Goal: Task Accomplishment & Management: Manage account settings

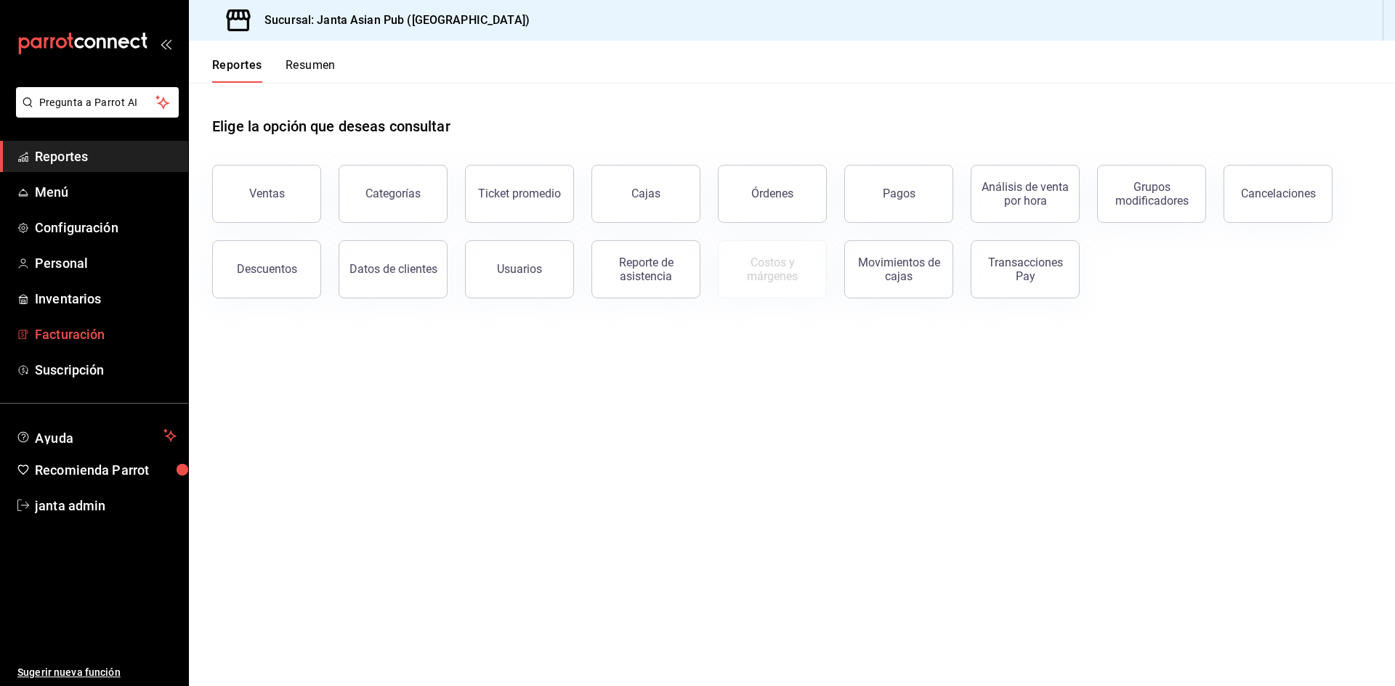
click at [85, 338] on span "Facturación" at bounding box center [106, 335] width 142 height 20
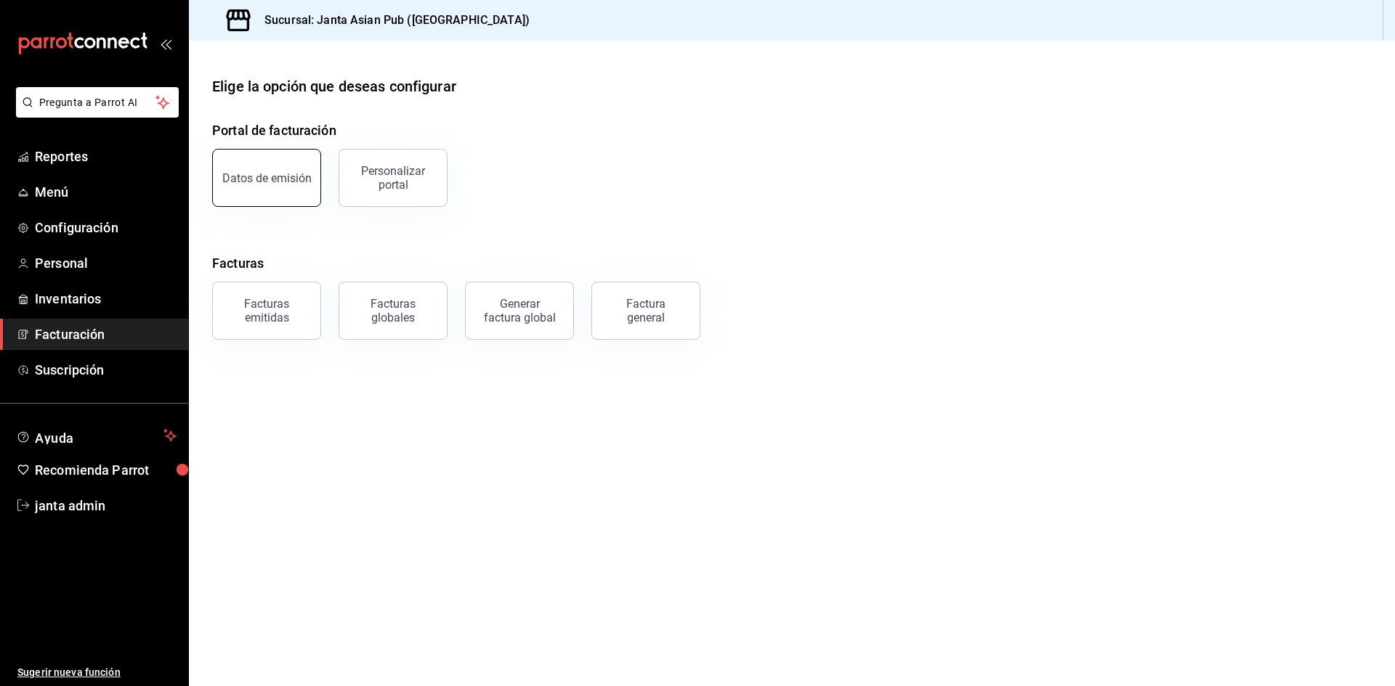
click at [283, 178] on div "Datos de emisión" at bounding box center [266, 178] width 89 height 14
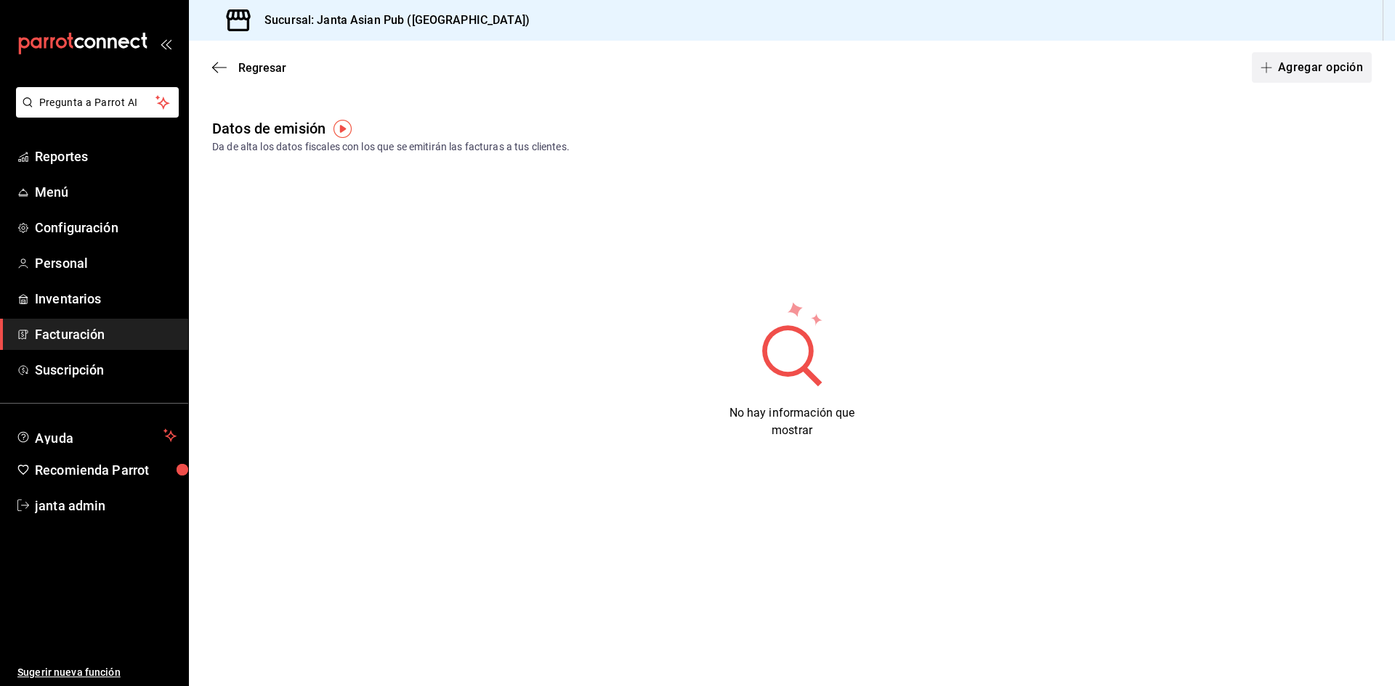
click at [1318, 68] on button "Agregar opción" at bounding box center [1312, 67] width 120 height 31
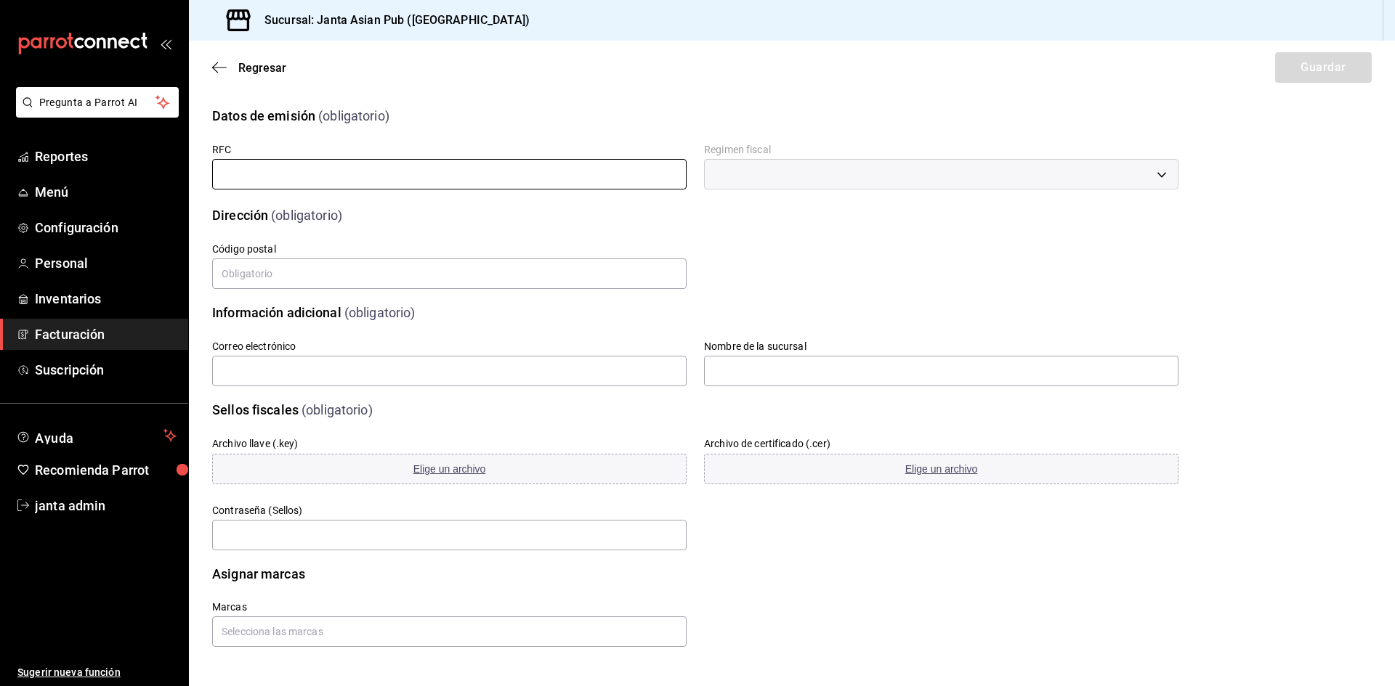
click at [442, 175] on input "text" at bounding box center [449, 174] width 474 height 31
type input "CACC711024TM4"
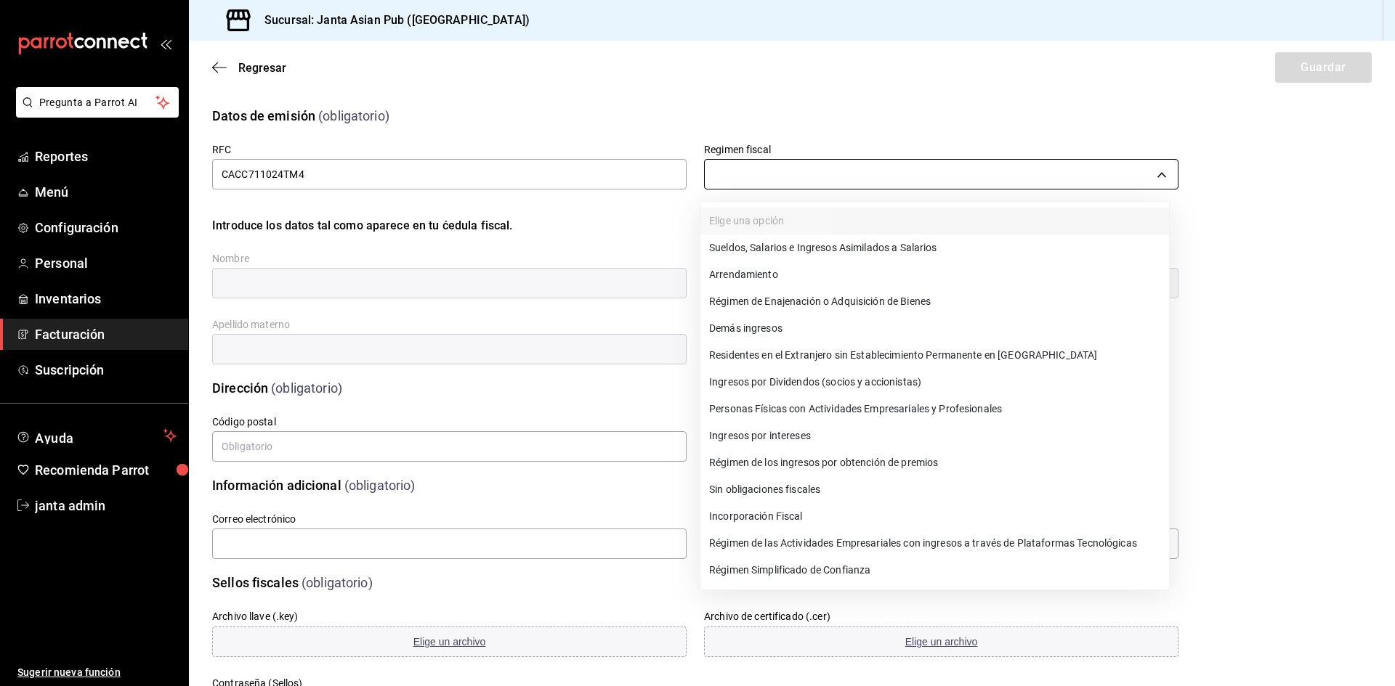
click at [804, 174] on body "Pregunta a Parrot AI Reportes Menú Configuración Personal Inventarios Facturaci…" at bounding box center [697, 343] width 1395 height 686
click at [859, 413] on li "Personas Físicas con Actividades Empresariales y Profesionales" at bounding box center [934, 409] width 469 height 27
type input "612"
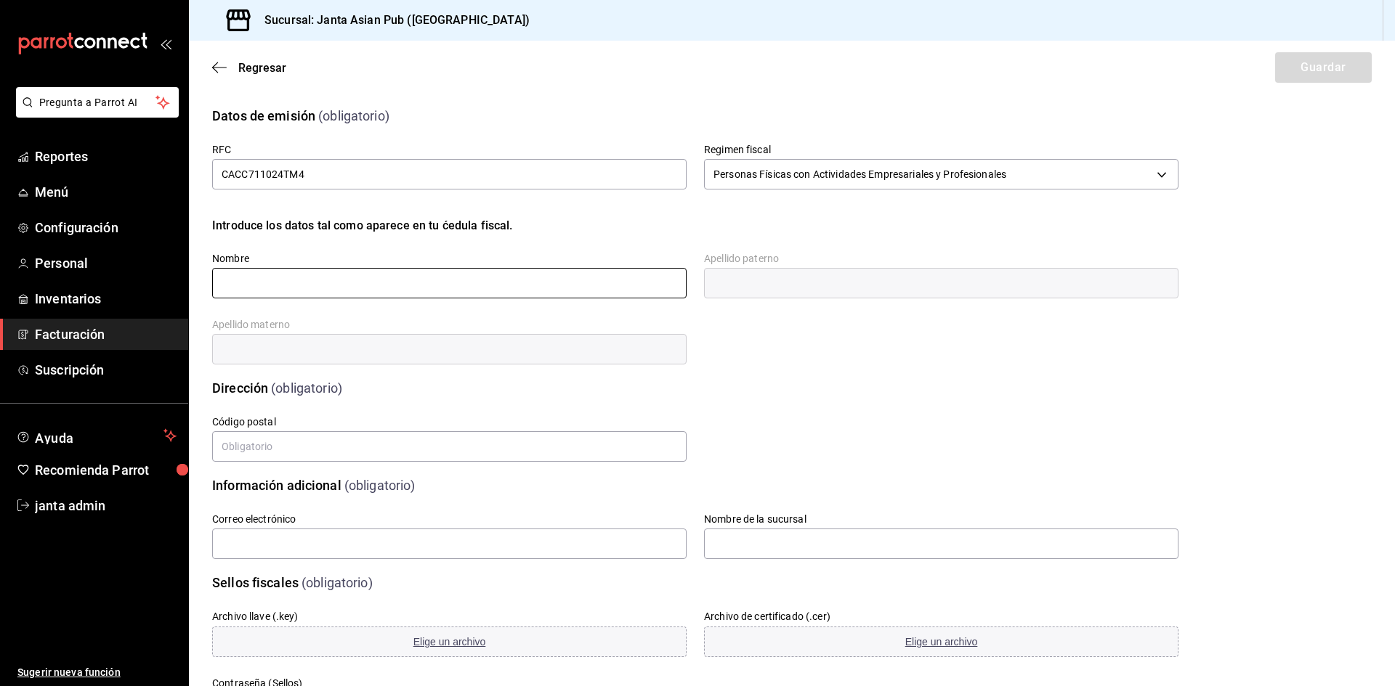
click at [452, 272] on input "text" at bounding box center [449, 283] width 474 height 31
type input "[PERSON_NAME]"
click at [784, 278] on input "text" at bounding box center [941, 283] width 474 height 31
type input "[PERSON_NAME]"
click at [454, 368] on div "Dirección (obligatorio)" at bounding box center [687, 379] width 984 height 37
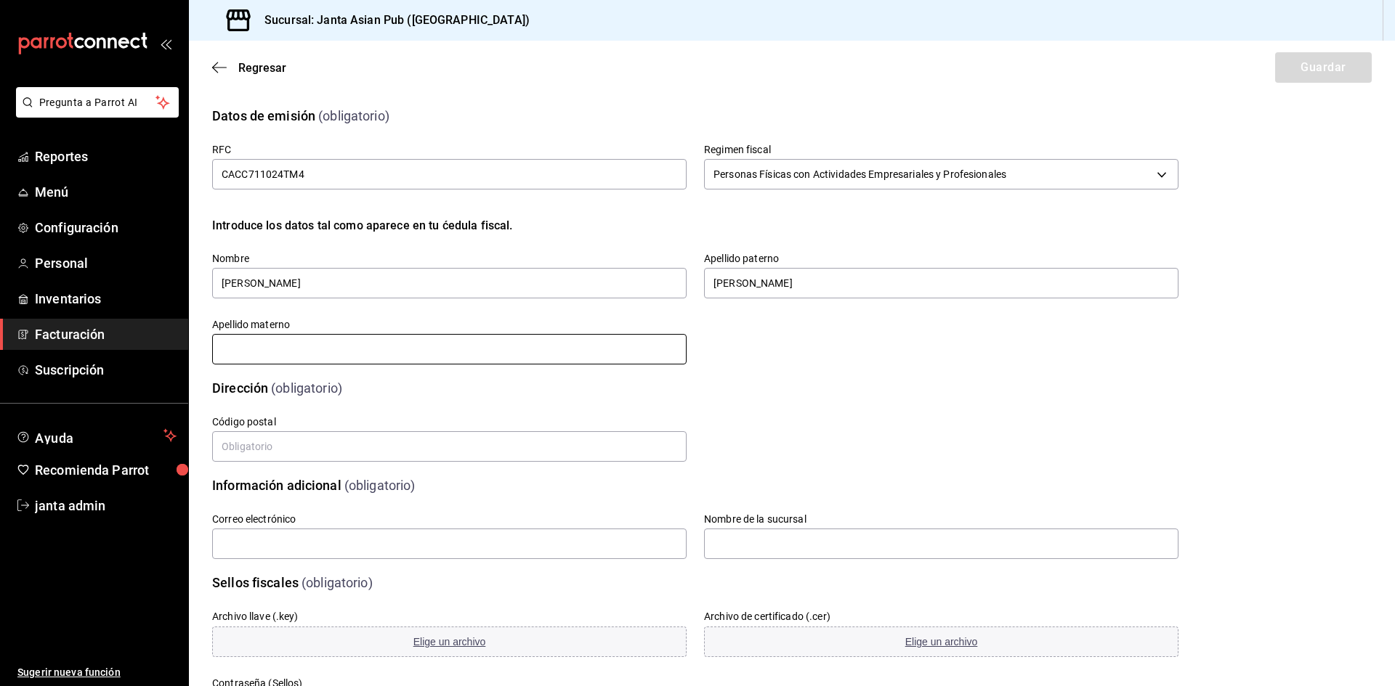
click at [450, 357] on input "text" at bounding box center [449, 349] width 474 height 31
type input "[PERSON_NAME]"
click at [296, 454] on input "text" at bounding box center [449, 447] width 474 height 31
type input "23060"
type input "612"
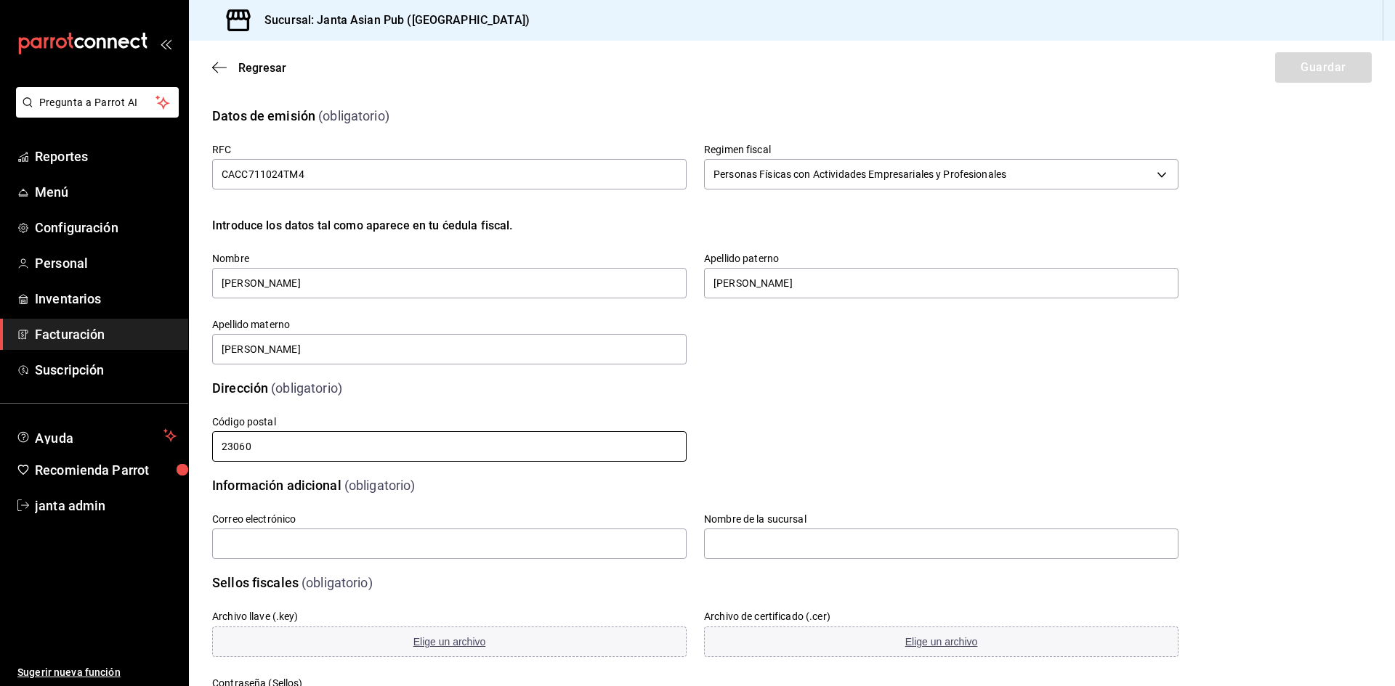
type input "[EMAIL_ADDRESS][DOMAIN_NAME]"
type input "612"
click at [718, 548] on input "text" at bounding box center [941, 544] width 474 height 31
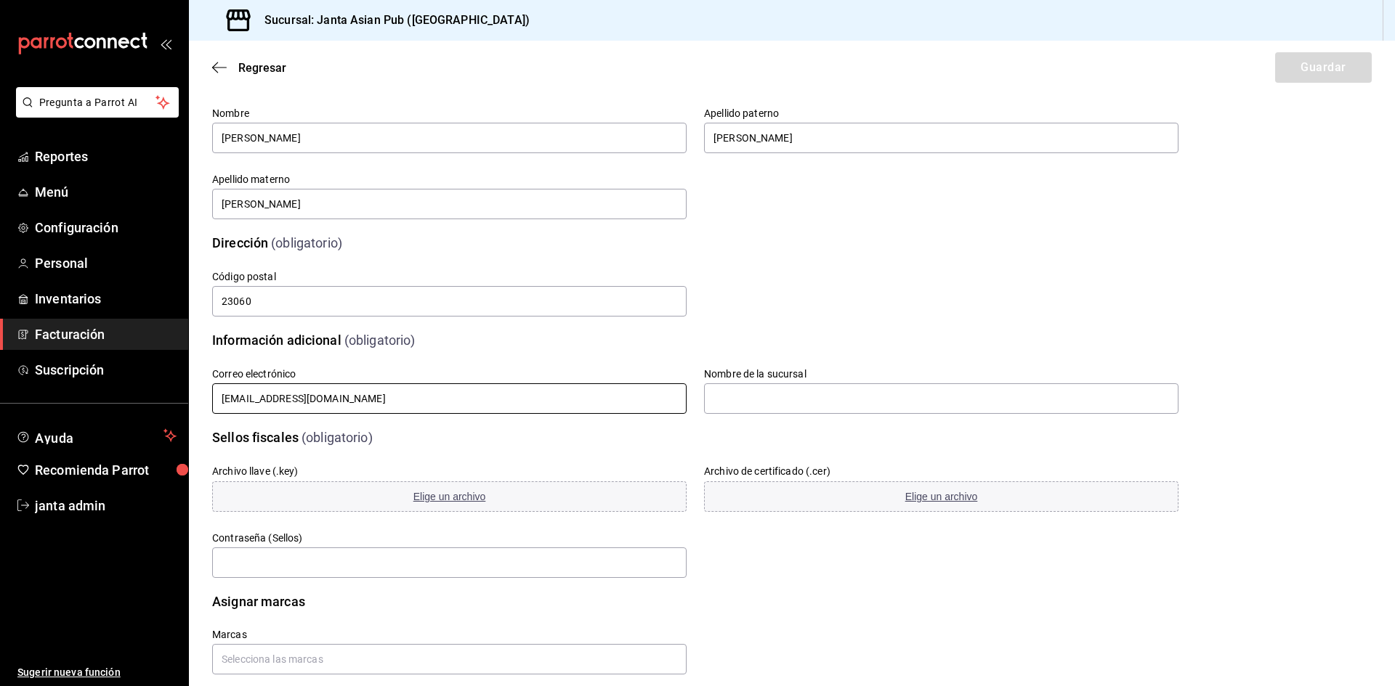
drag, startPoint x: 327, startPoint y: 400, endPoint x: 110, endPoint y: 402, distance: 217.2
click at [110, 402] on div "Pregunta a Parrot AI Reportes Menú Configuración Personal Inventarios Facturaci…" at bounding box center [697, 343] width 1395 height 686
click at [450, 389] on input "[EMAIL_ADDRESS][DOMAIN_NAME]" at bounding box center [449, 399] width 474 height 31
drag, startPoint x: 450, startPoint y: 389, endPoint x: 0, endPoint y: 389, distance: 450.4
click at [0, 389] on div "Pregunta a Parrot AI Reportes Menú Configuración Personal Inventarios Facturaci…" at bounding box center [697, 343] width 1395 height 686
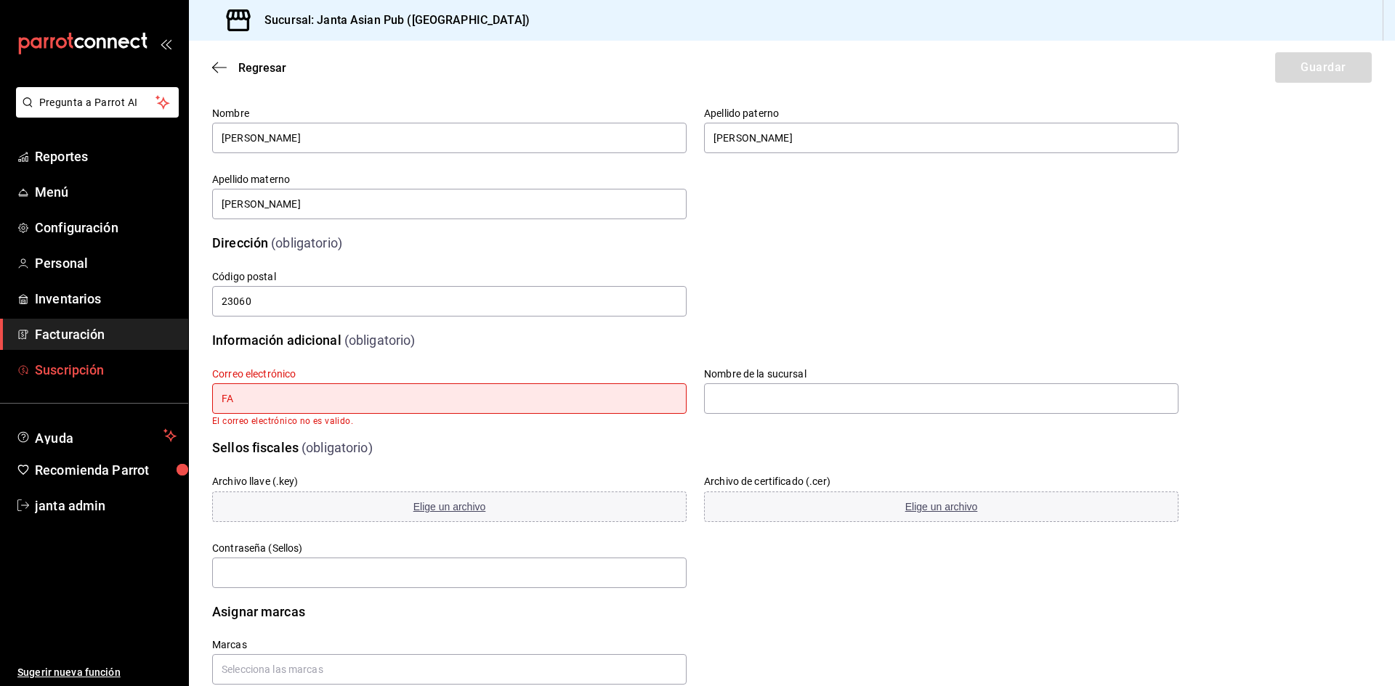
type input "F"
type input "[EMAIL_ADDRESS][DOMAIN_NAME]"
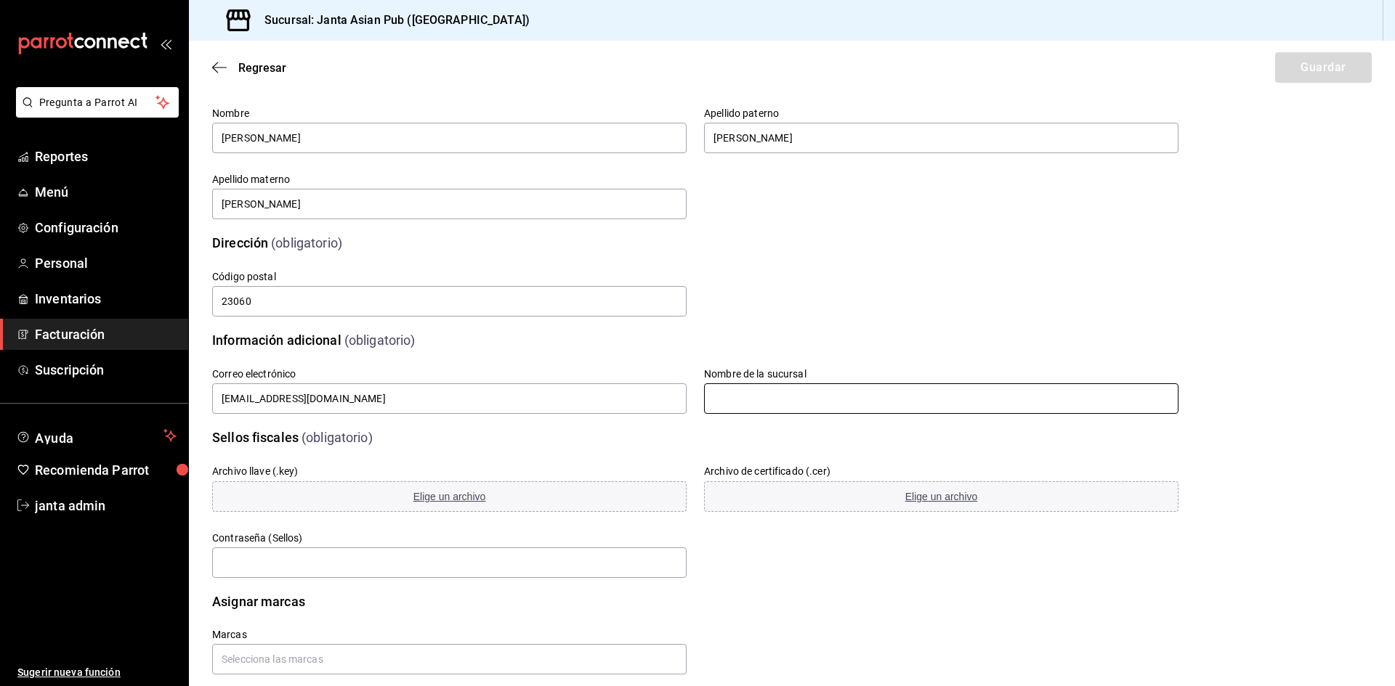
click at [769, 398] on input "text" at bounding box center [941, 399] width 474 height 31
type input "j"
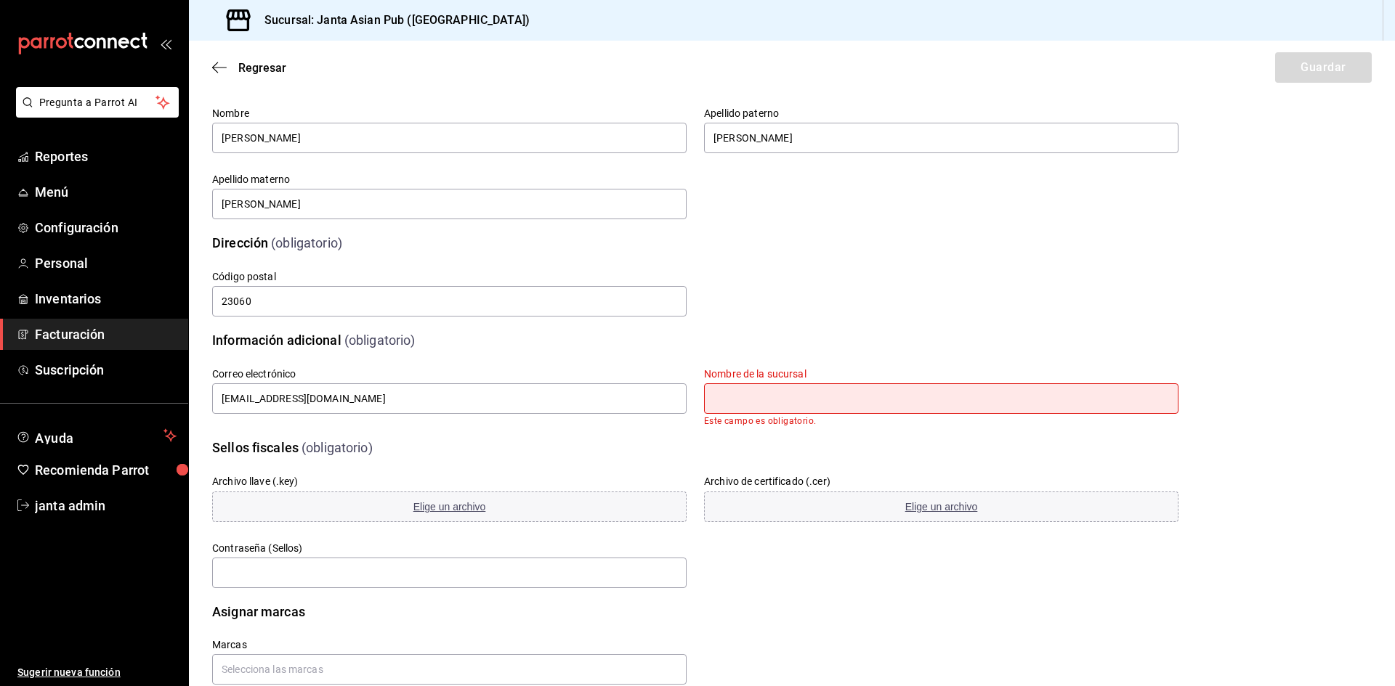
click at [772, 389] on input "text" at bounding box center [941, 399] width 474 height 31
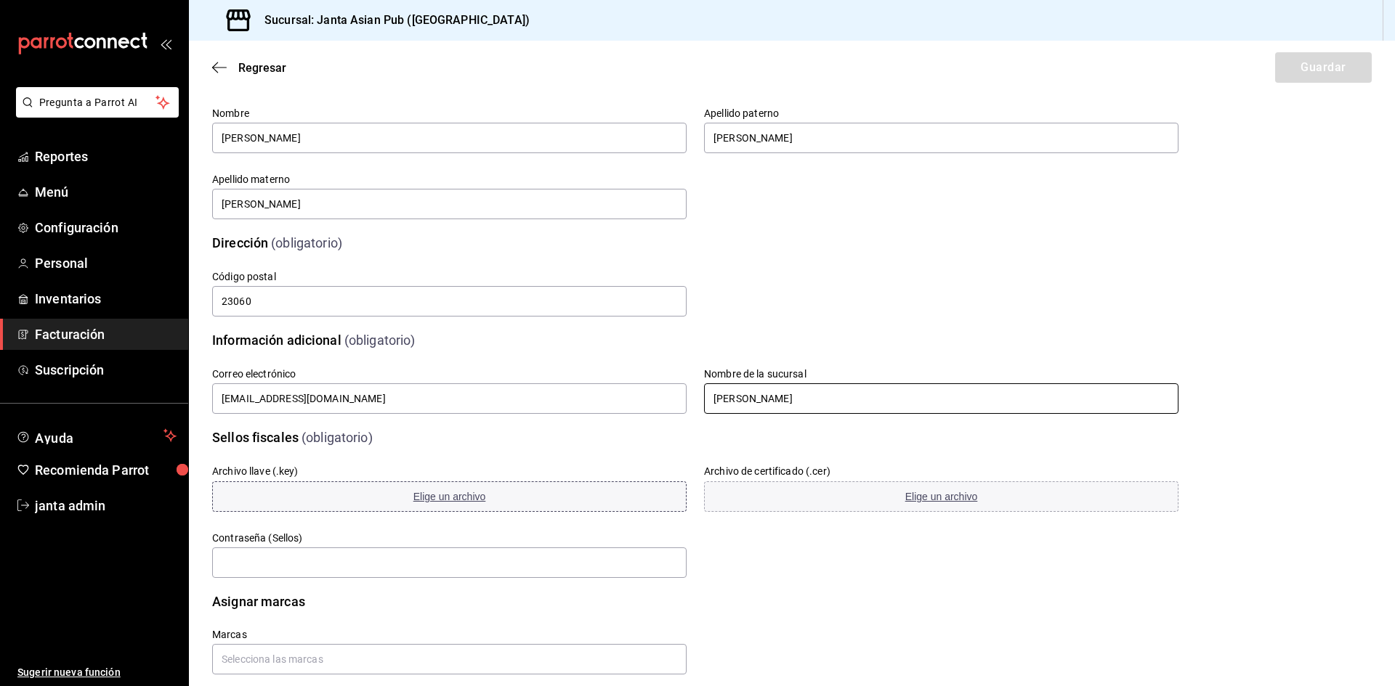
type input "[PERSON_NAME]"
click at [437, 501] on span "Elige un archivo" at bounding box center [449, 497] width 73 height 12
click at [923, 496] on span "Elige un archivo" at bounding box center [941, 497] width 73 height 12
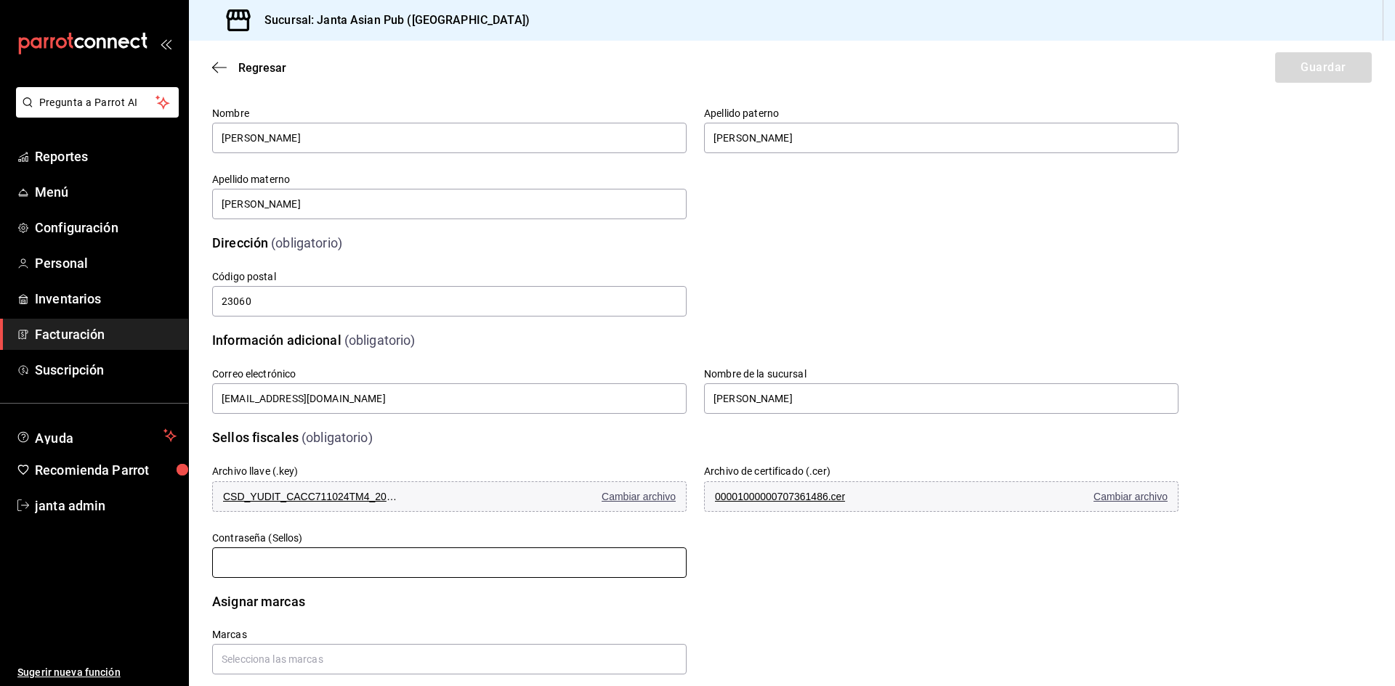
click at [334, 562] on input "text" at bounding box center [449, 563] width 474 height 31
type input "LAMAR247"
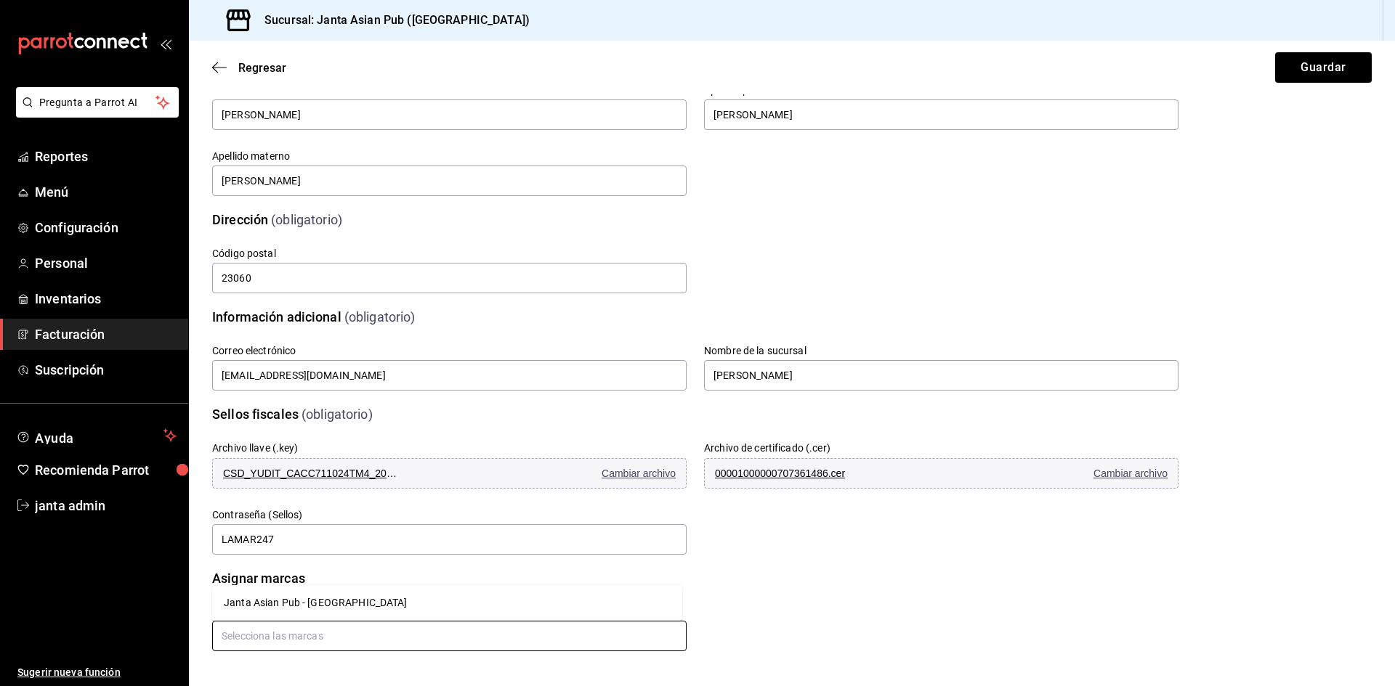
click at [301, 640] on input "text" at bounding box center [449, 636] width 474 height 31
click at [270, 607] on li "Janta Asian Pub - [GEOGRAPHIC_DATA]" at bounding box center [447, 603] width 470 height 24
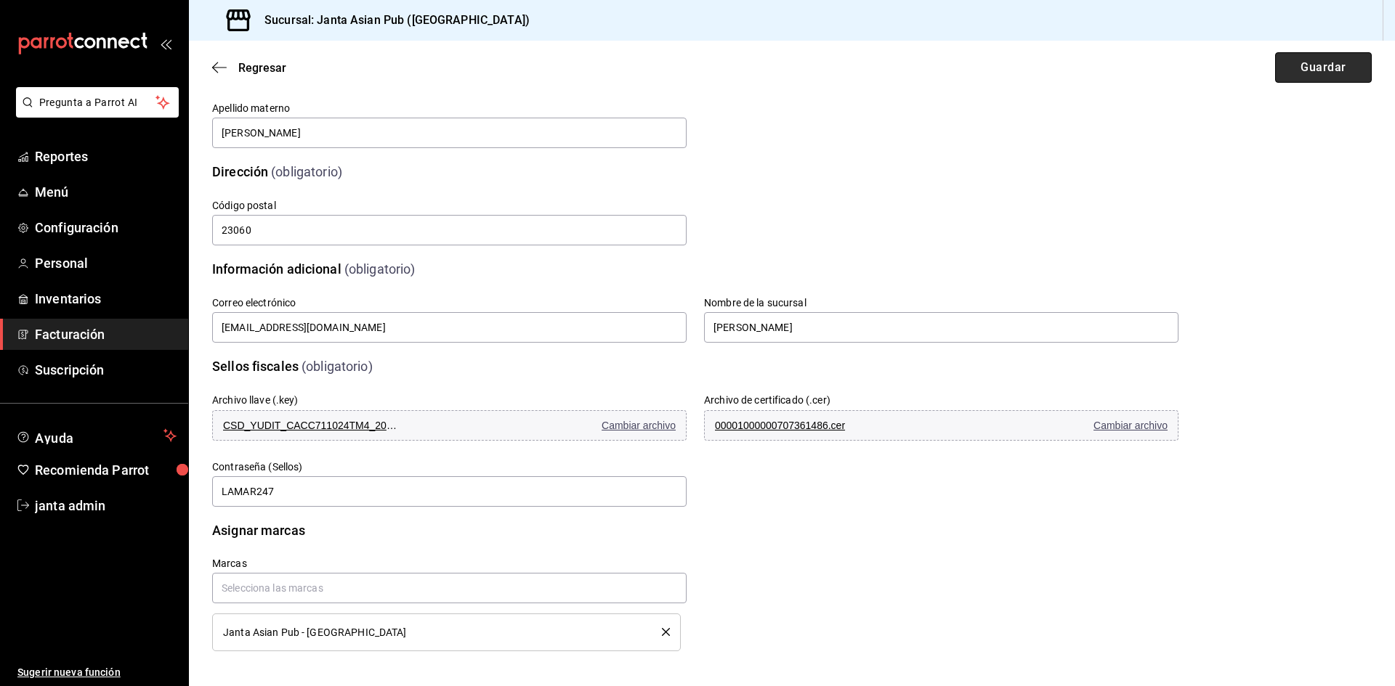
click at [1291, 57] on button "Guardar" at bounding box center [1323, 67] width 97 height 31
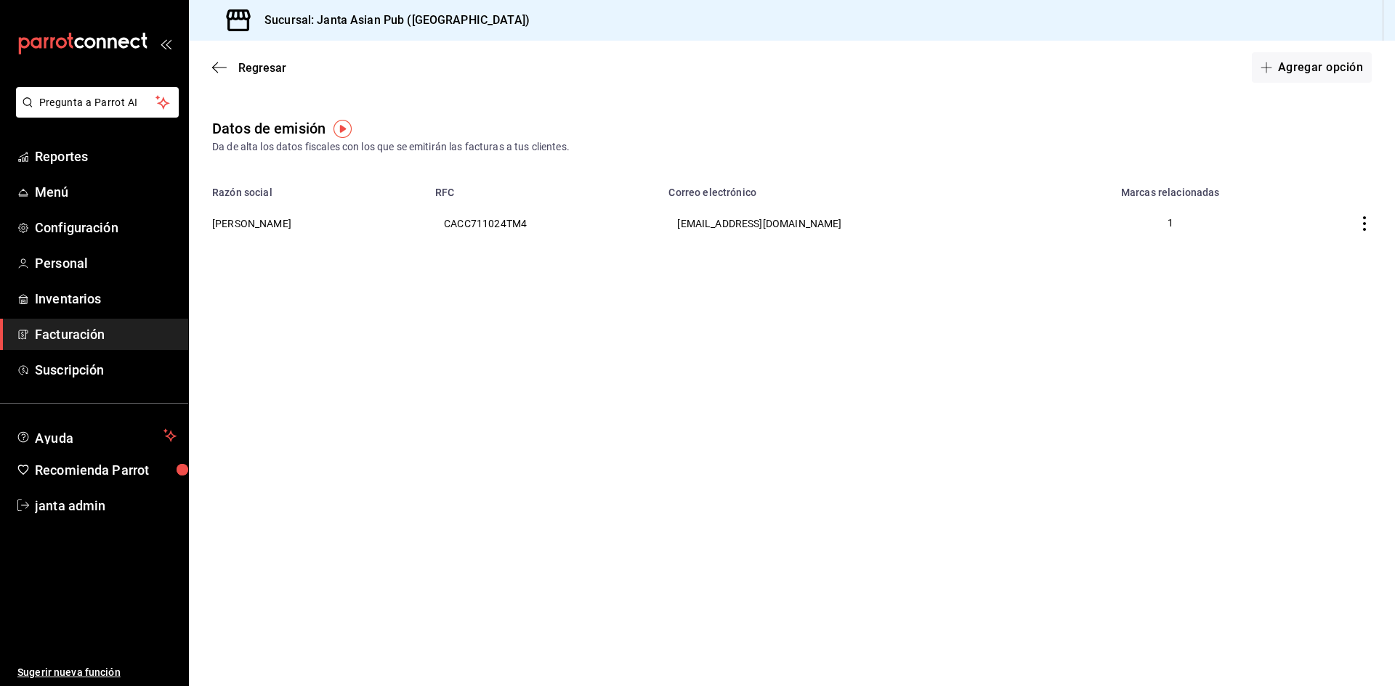
click at [222, 80] on div "Regresar Agregar opción" at bounding box center [792, 68] width 1206 height 54
click at [222, 70] on icon "button" at bounding box center [219, 67] width 15 height 13
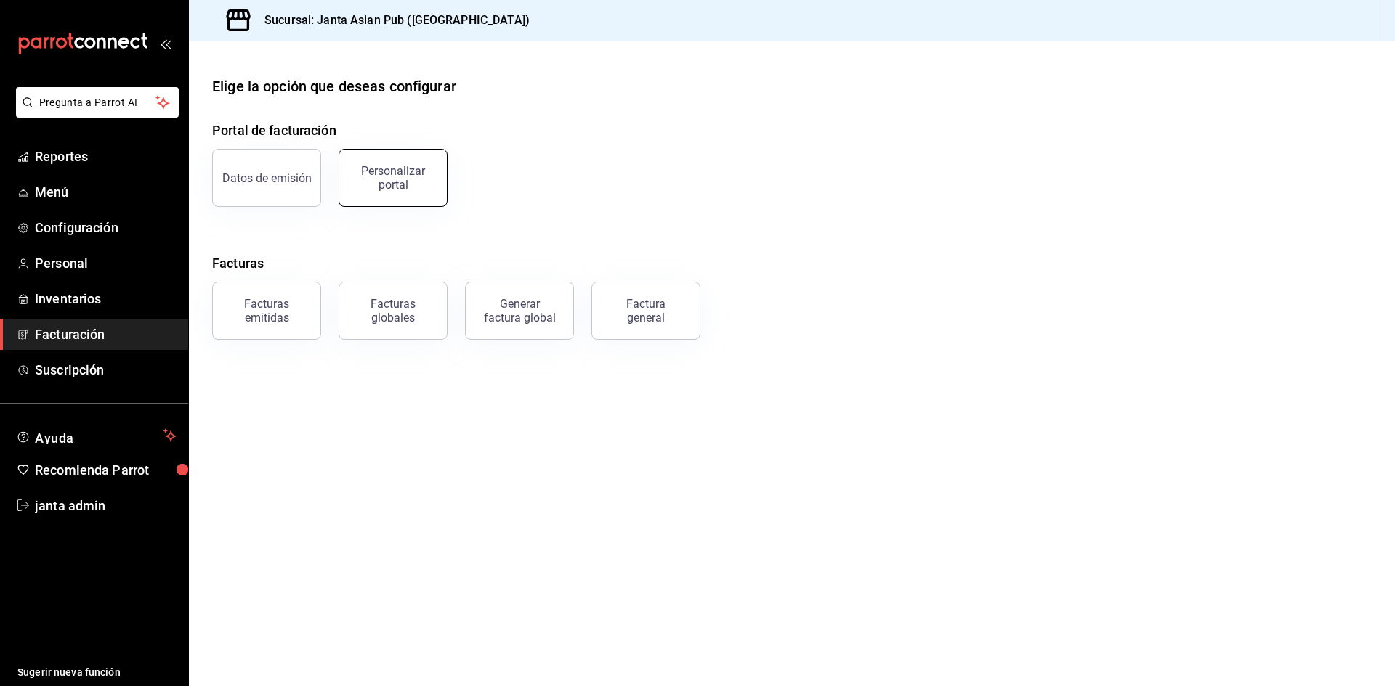
click at [397, 174] on div "Personalizar portal" at bounding box center [393, 178] width 90 height 28
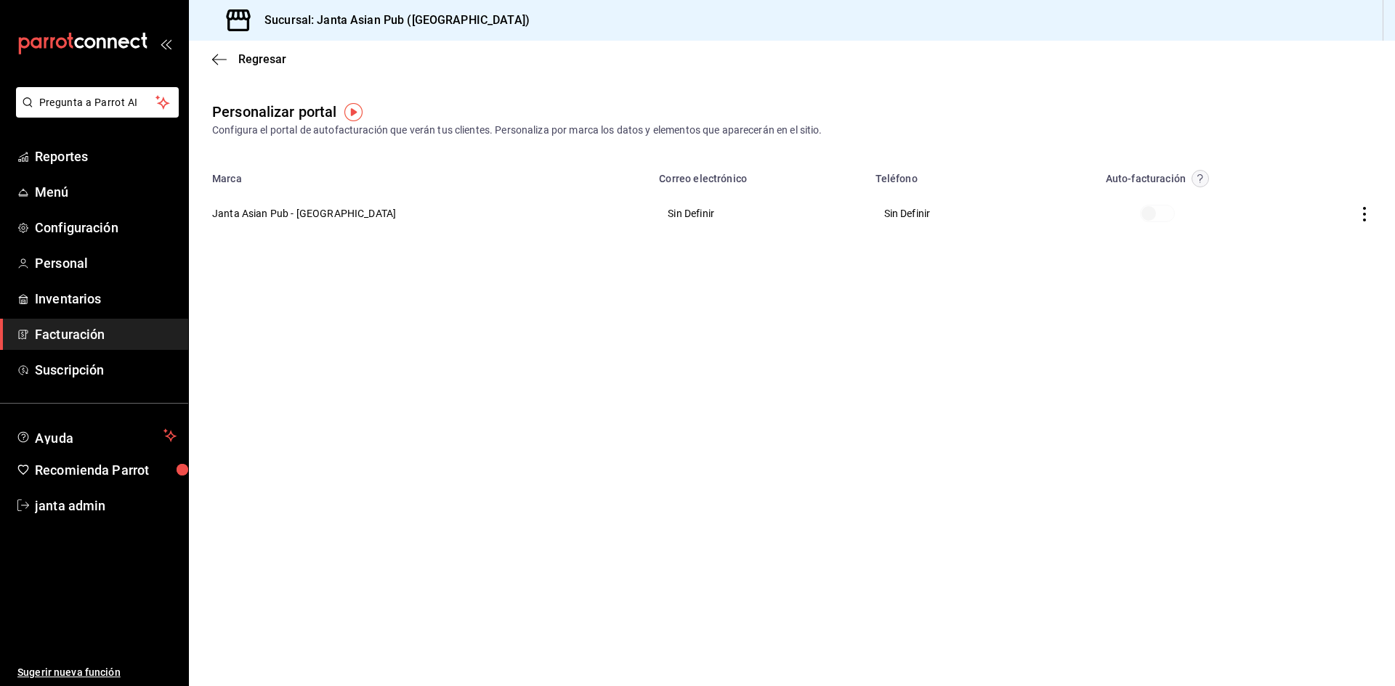
click at [1140, 220] on span at bounding box center [1157, 213] width 35 height 17
click at [1140, 215] on span at bounding box center [1157, 213] width 35 height 17
click at [1362, 218] on icon "button" at bounding box center [1364, 214] width 15 height 15
click at [1299, 201] on li "Editar" at bounding box center [1298, 195] width 145 height 37
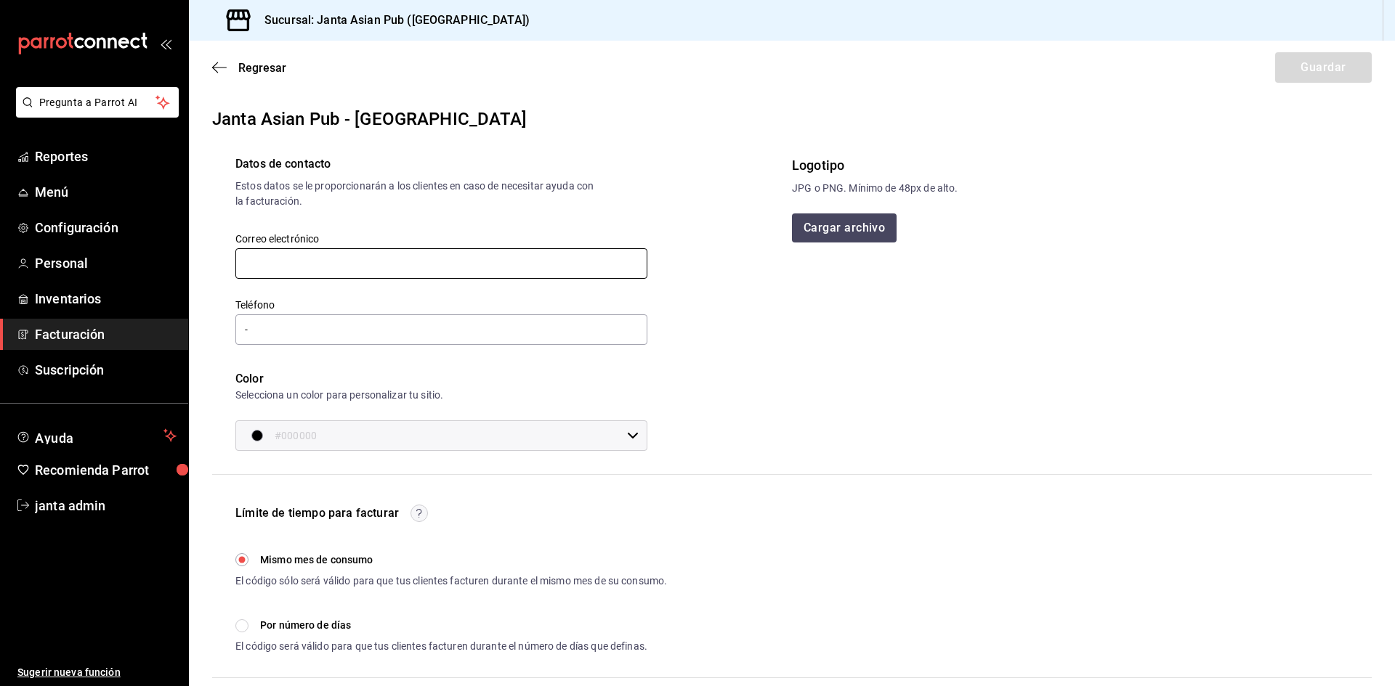
click at [352, 256] on input "text" at bounding box center [441, 263] width 412 height 31
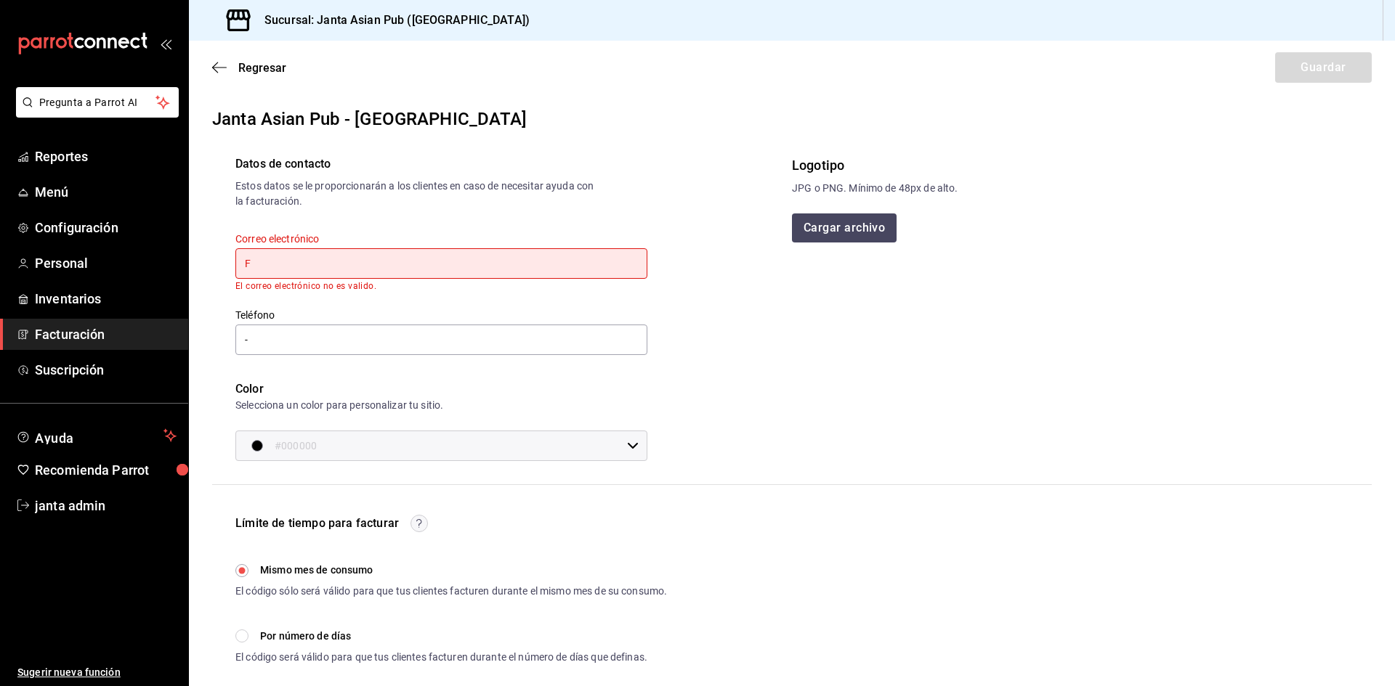
type input "[EMAIL_ADDRESS][DOMAIN_NAME]"
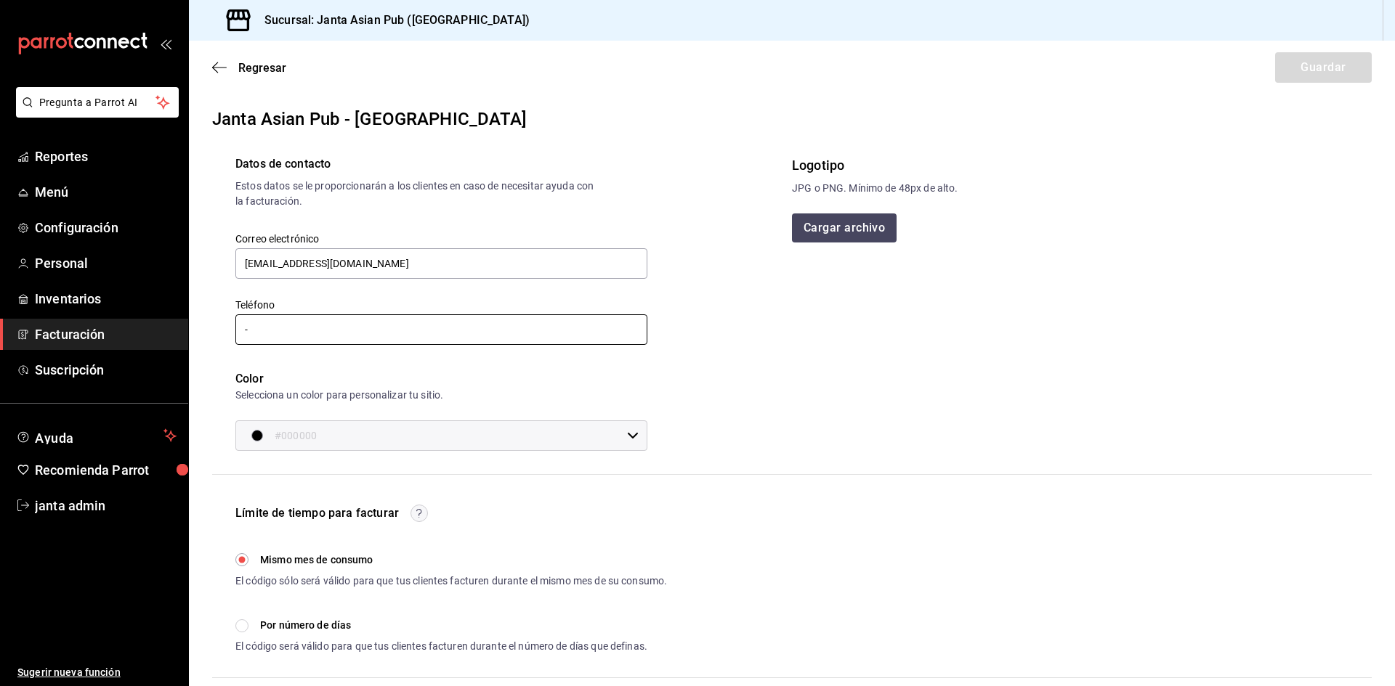
click at [365, 339] on input "-" at bounding box center [441, 330] width 412 height 31
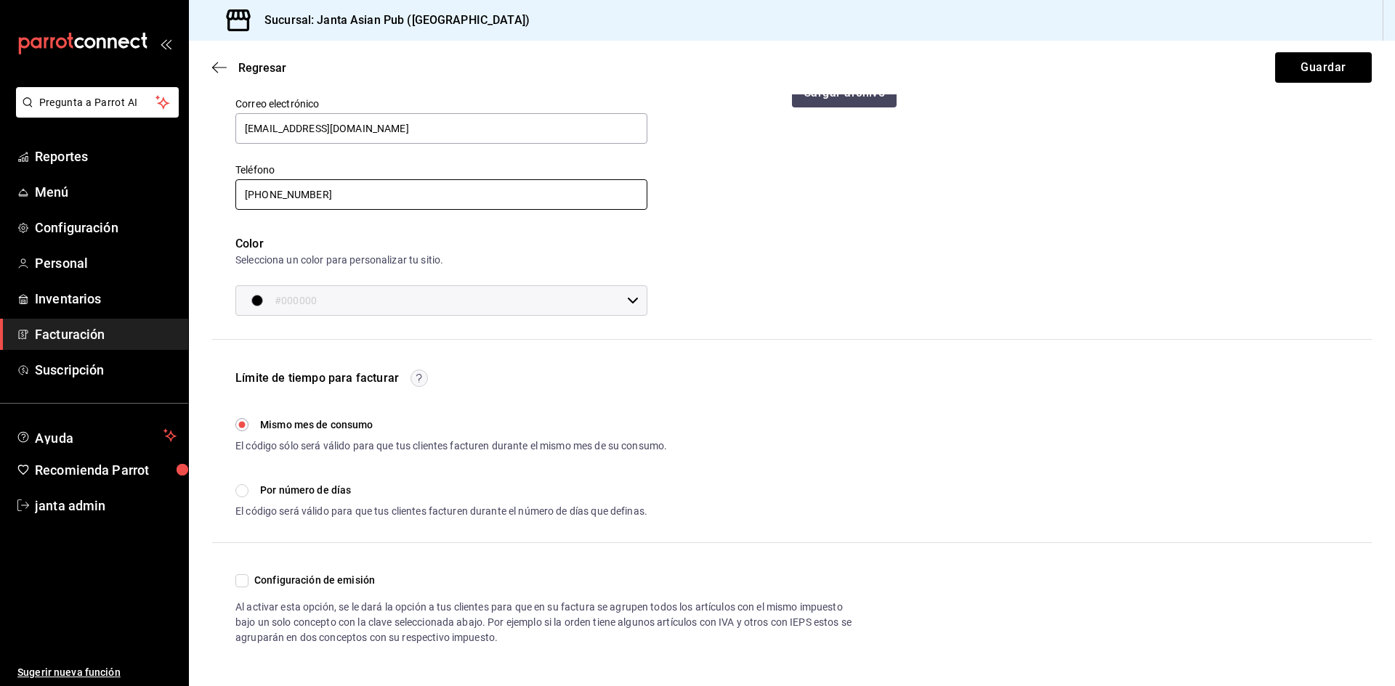
type input "61 2169-6333"
click at [242, 585] on input "Configuración de emisión" at bounding box center [241, 581] width 13 height 13
checkbox input "true"
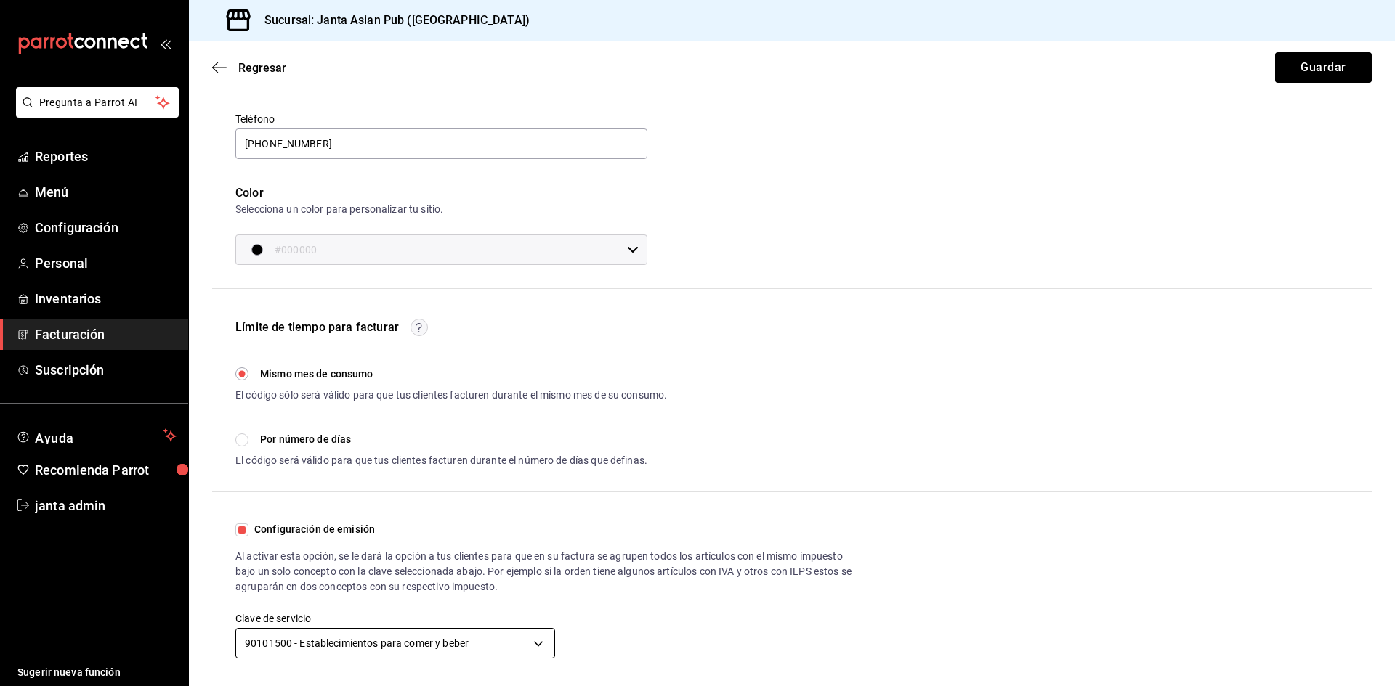
click at [509, 648] on body "Pregunta a Parrot AI Reportes Menú Configuración Personal Inventarios Facturaci…" at bounding box center [697, 343] width 1395 height 686
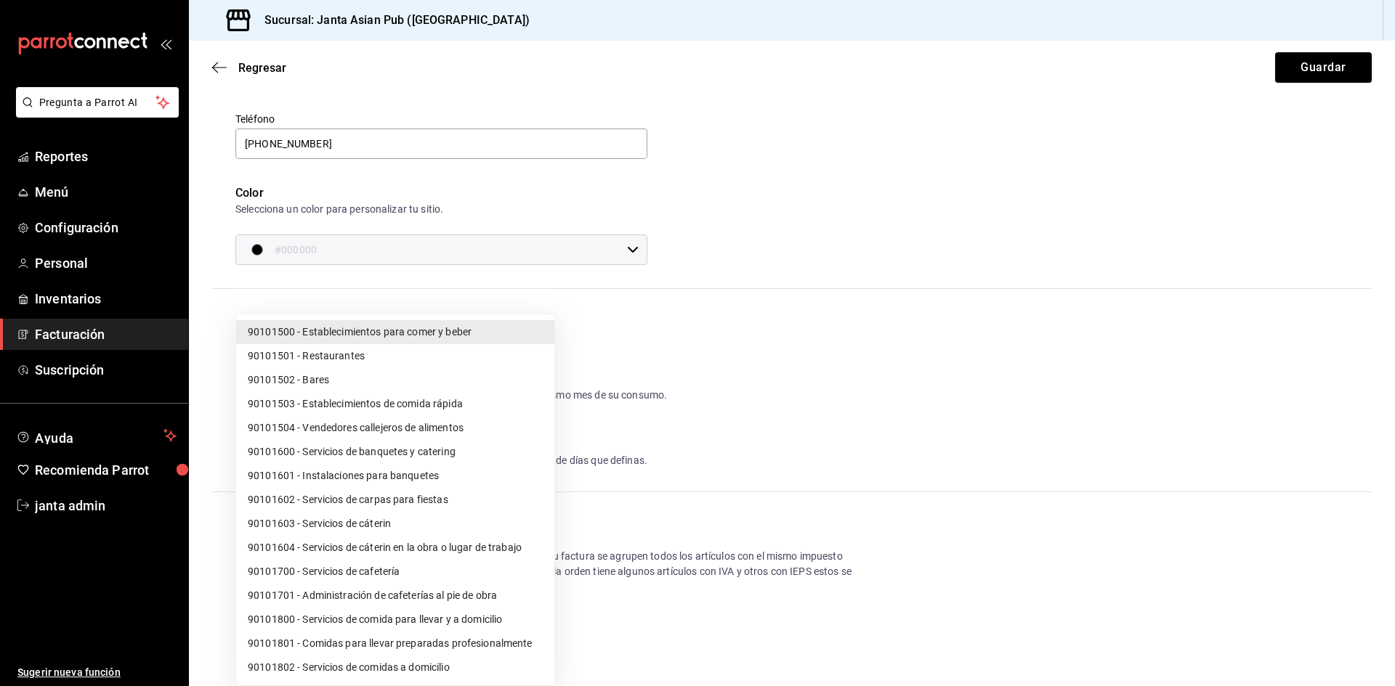
click at [457, 334] on li "90101500 - Establecimientos para comer y beber" at bounding box center [395, 332] width 318 height 24
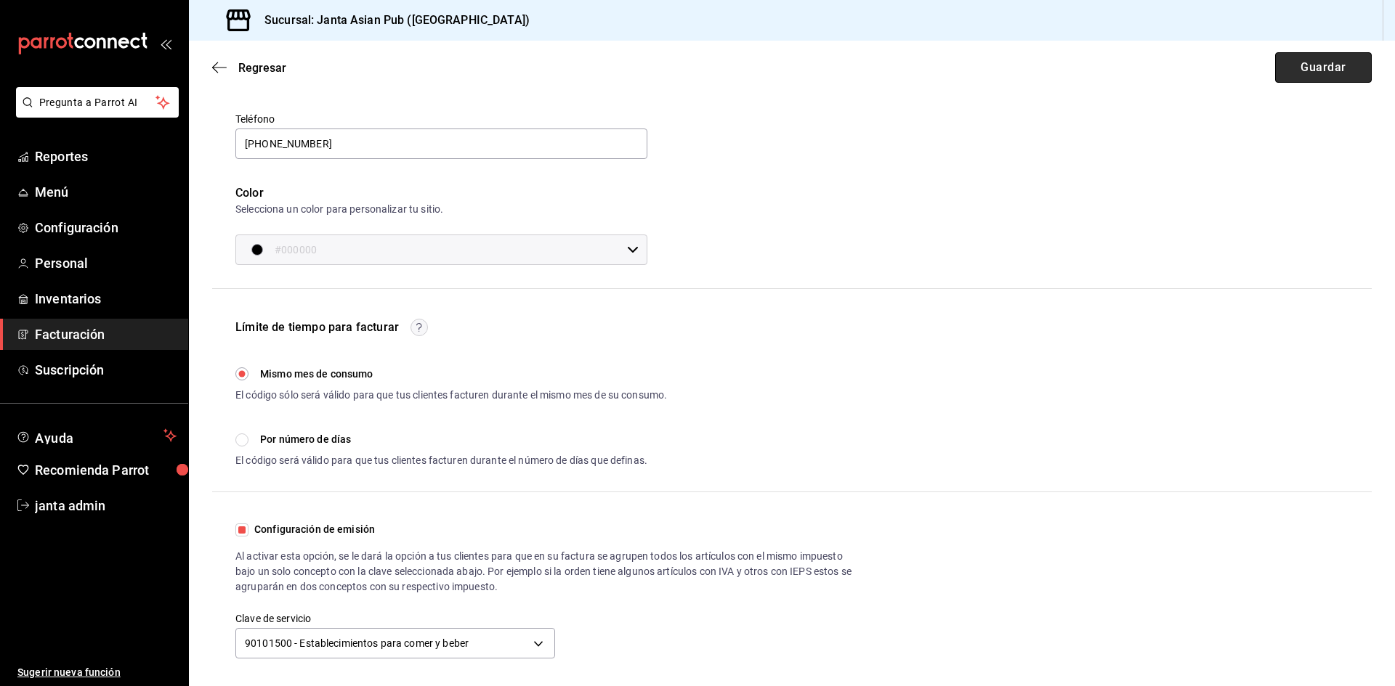
click at [1288, 73] on button "Guardar" at bounding box center [1323, 67] width 97 height 31
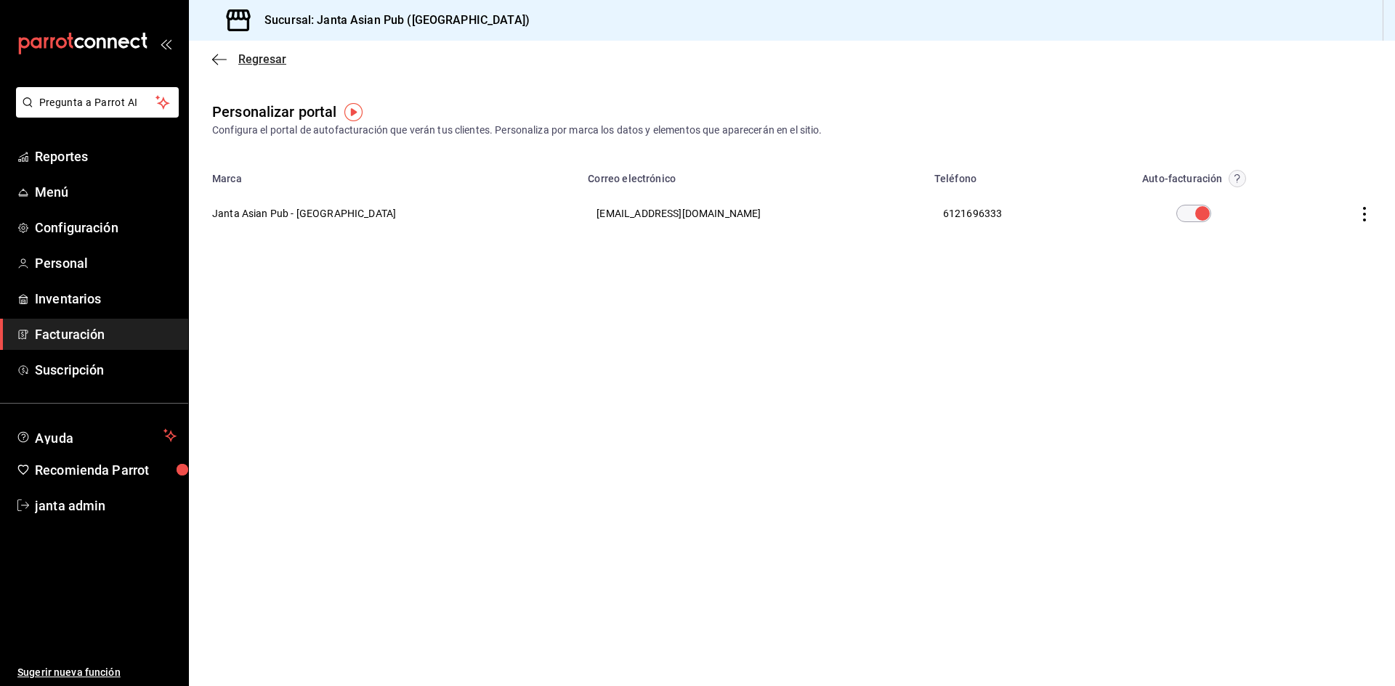
click at [228, 60] on span "Regresar" at bounding box center [249, 59] width 74 height 14
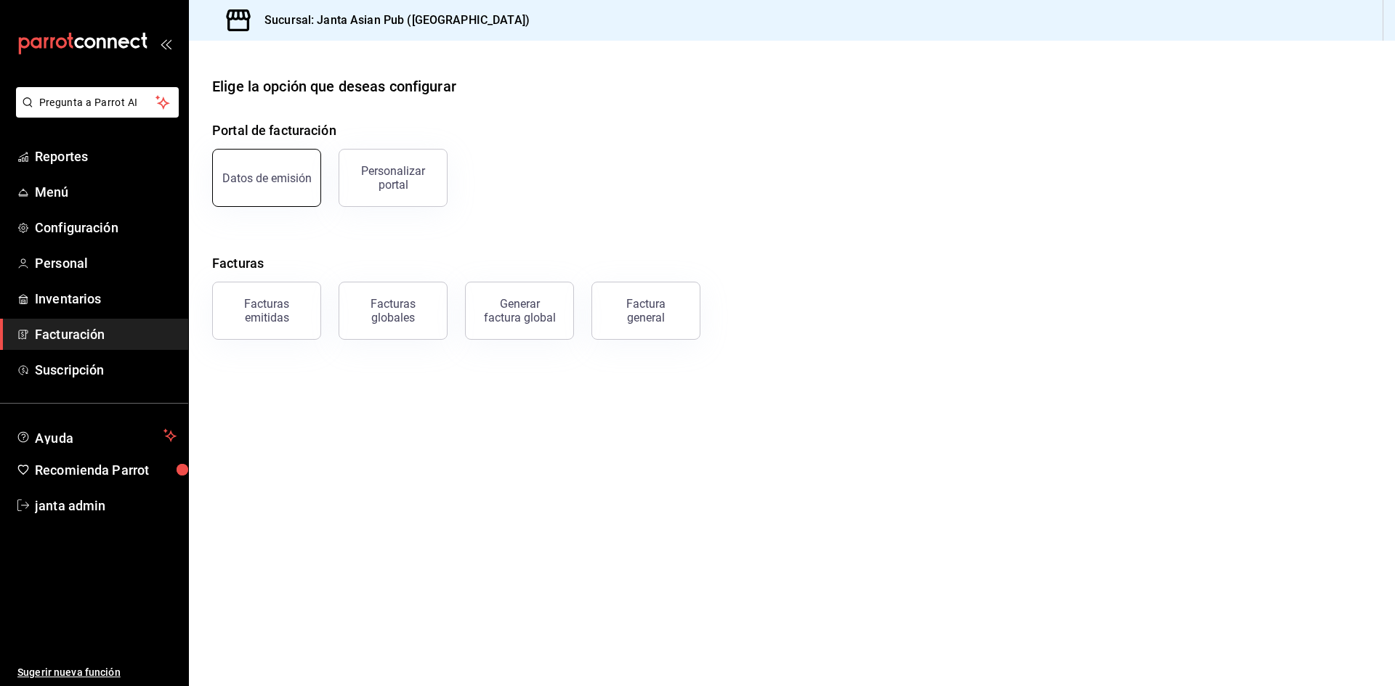
click at [281, 174] on div "Datos de emisión" at bounding box center [266, 178] width 89 height 14
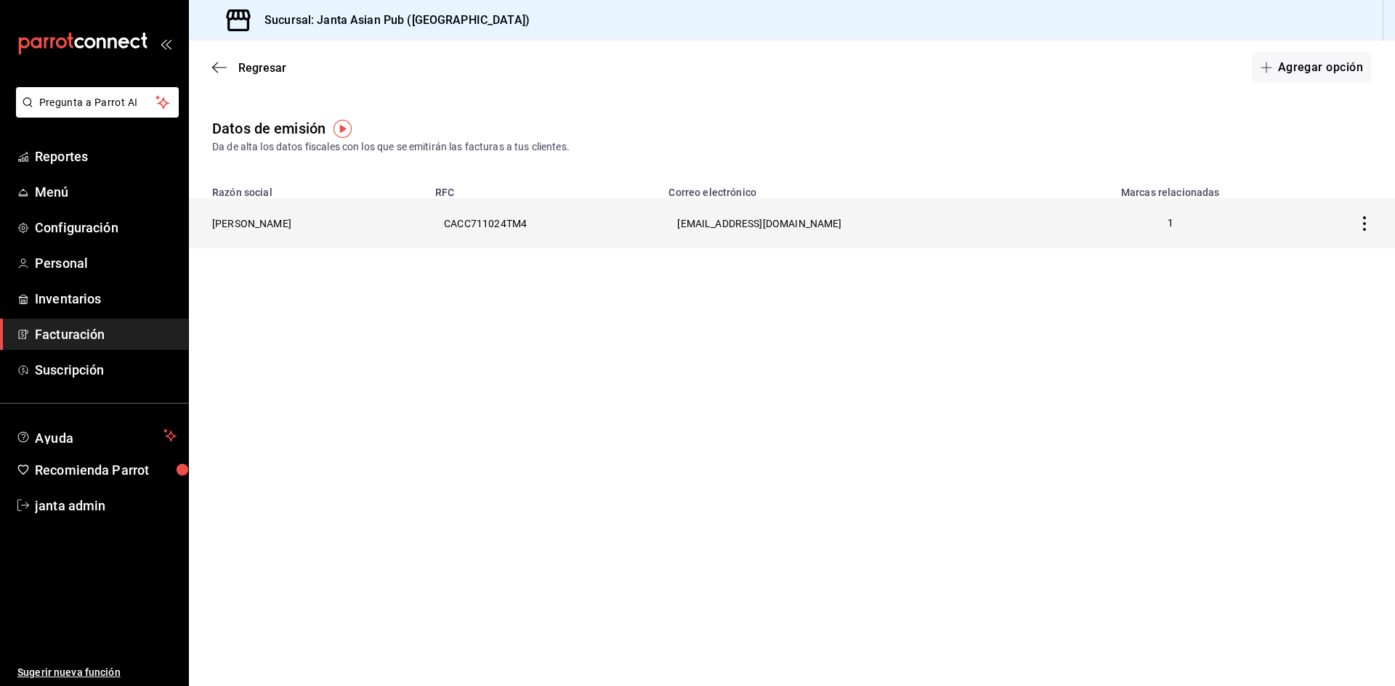
click at [293, 237] on th "CARMEN YUDIT CAMACHO CERVANTES" at bounding box center [308, 223] width 238 height 50
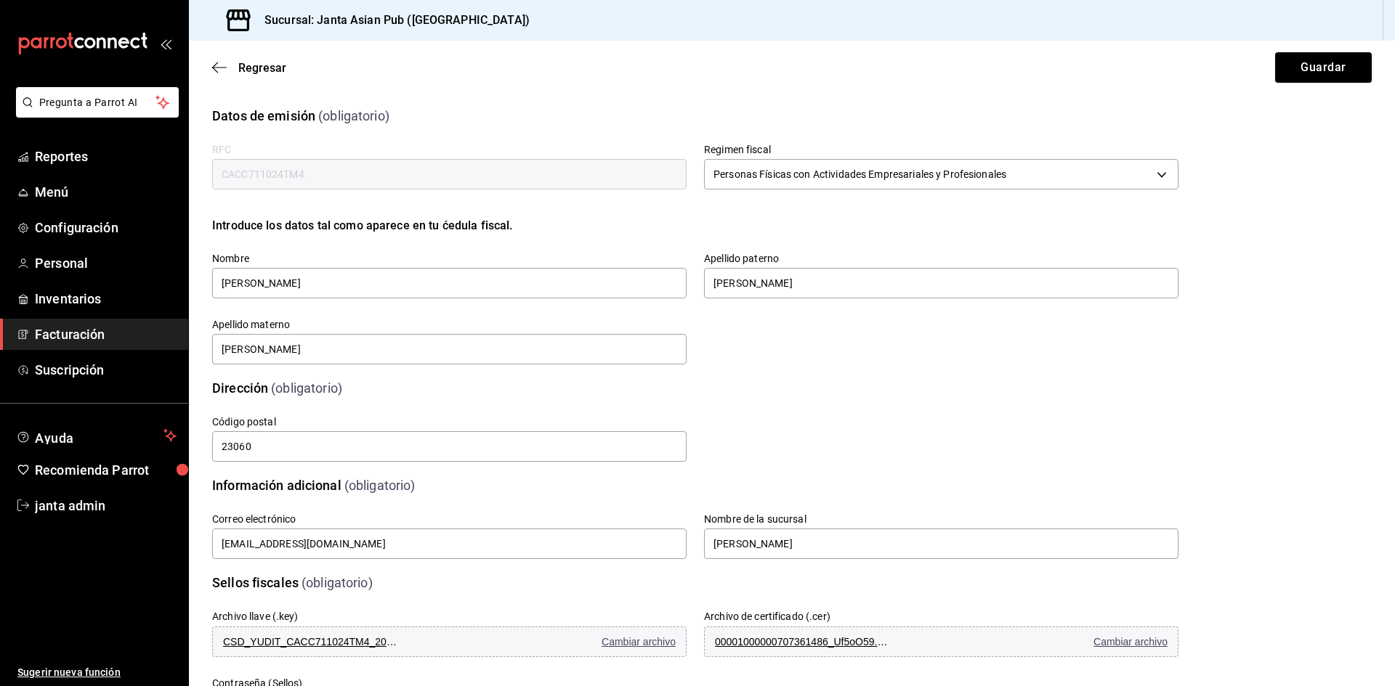
scroll to position [217, 0]
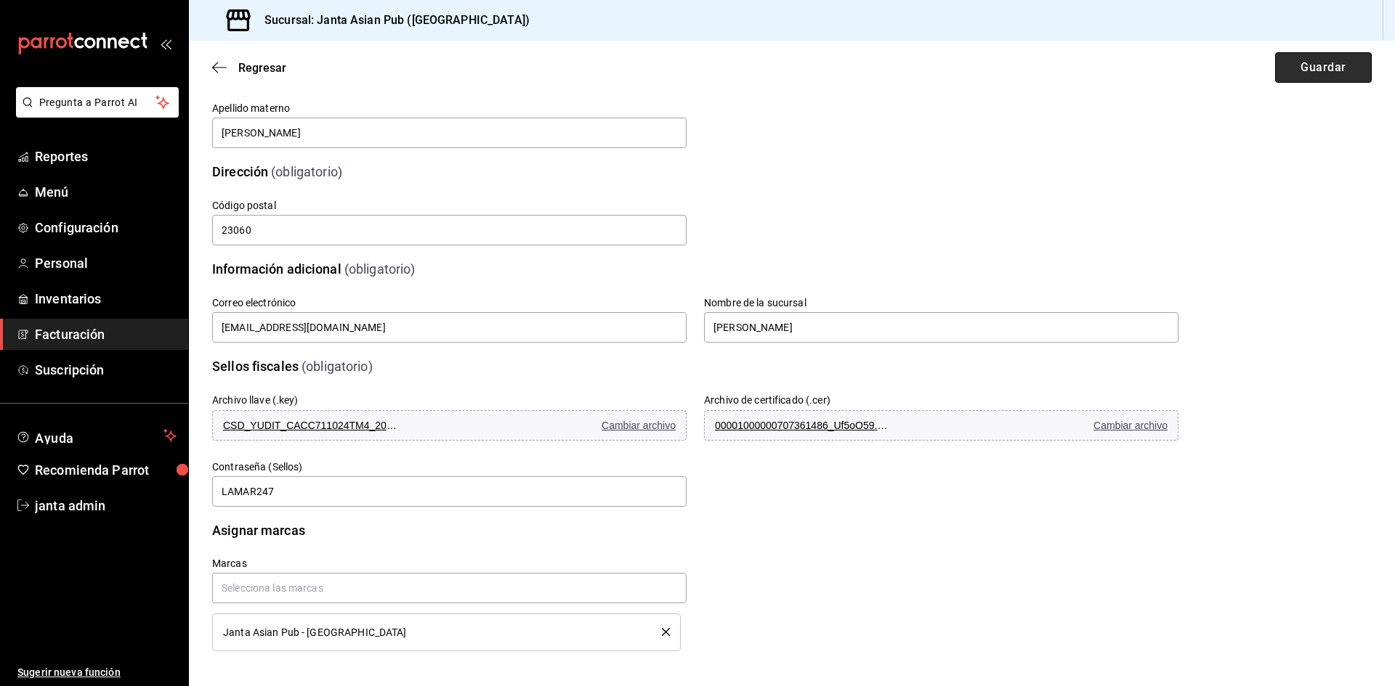
click at [1289, 68] on button "Guardar" at bounding box center [1323, 67] width 97 height 31
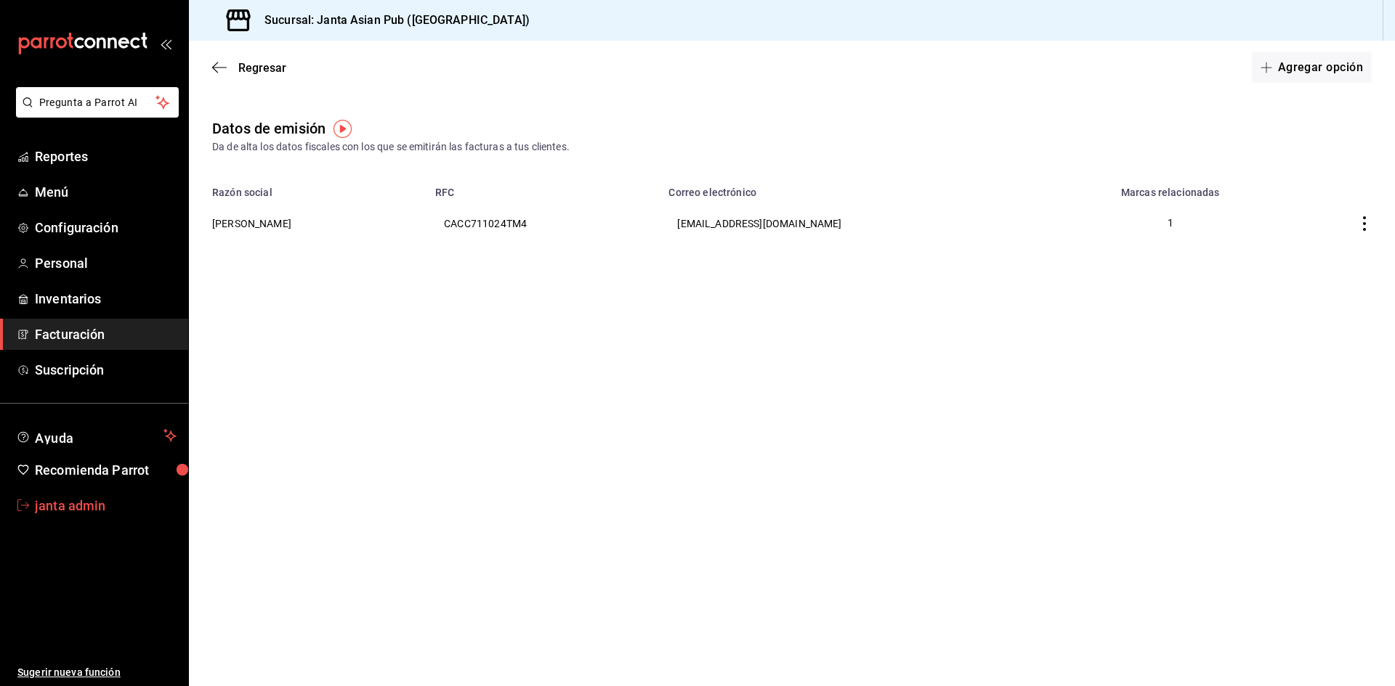
click at [49, 503] on span "janta admin" at bounding box center [106, 506] width 142 height 20
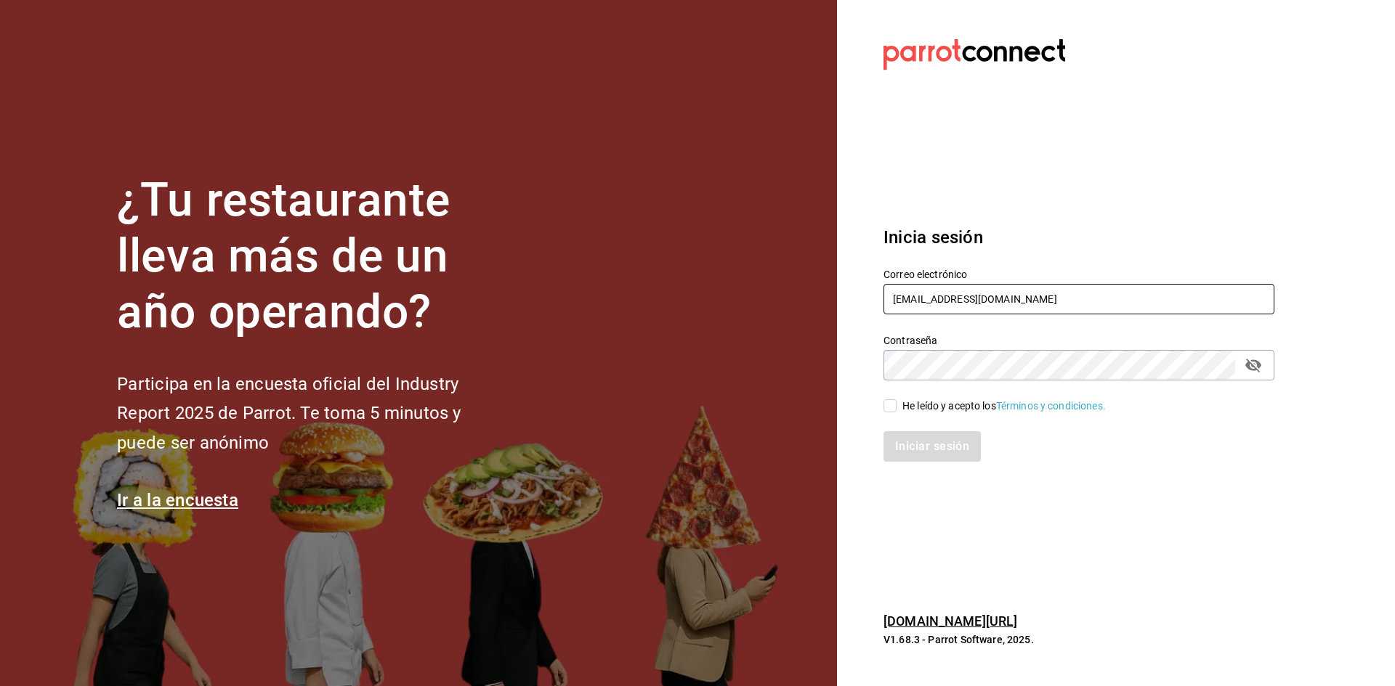
click at [1005, 306] on input "[EMAIL_ADDRESS][DOMAIN_NAME]" at bounding box center [1078, 299] width 391 height 31
type input "sushizoneexpress@gmail.com"
click at [909, 409] on div "He leído y acepto los Términos y condiciones." at bounding box center [1003, 406] width 203 height 15
click at [896, 409] on input "He leído y acepto los Términos y condiciones." at bounding box center [889, 406] width 13 height 13
checkbox input "true"
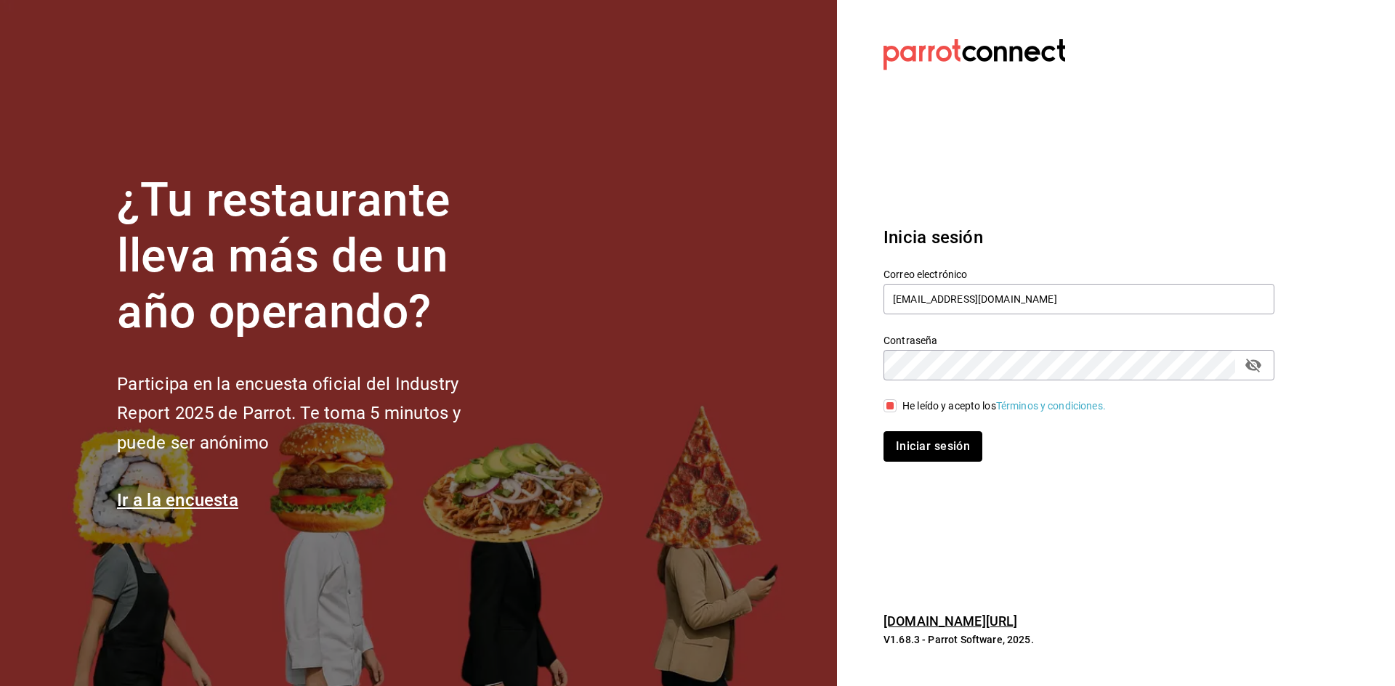
click at [908, 443] on button "Iniciar sesión" at bounding box center [932, 447] width 99 height 31
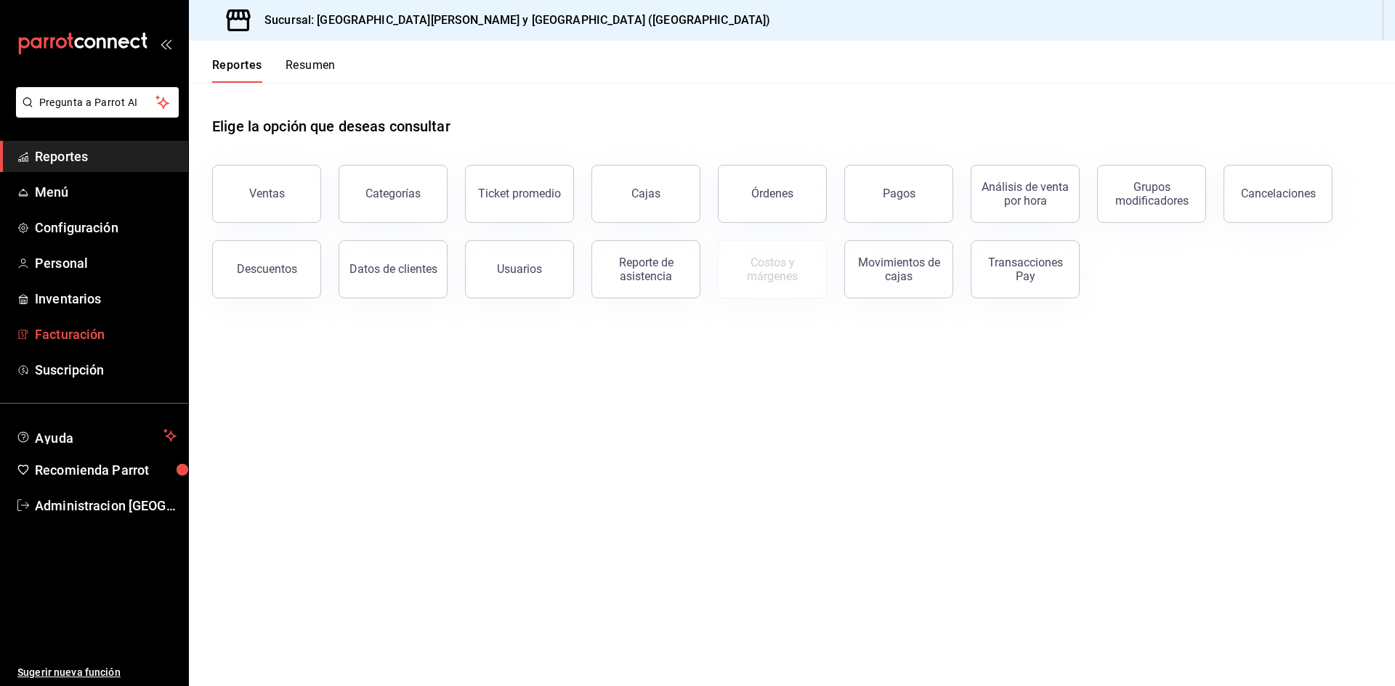
click at [73, 336] on span "Facturación" at bounding box center [106, 335] width 142 height 20
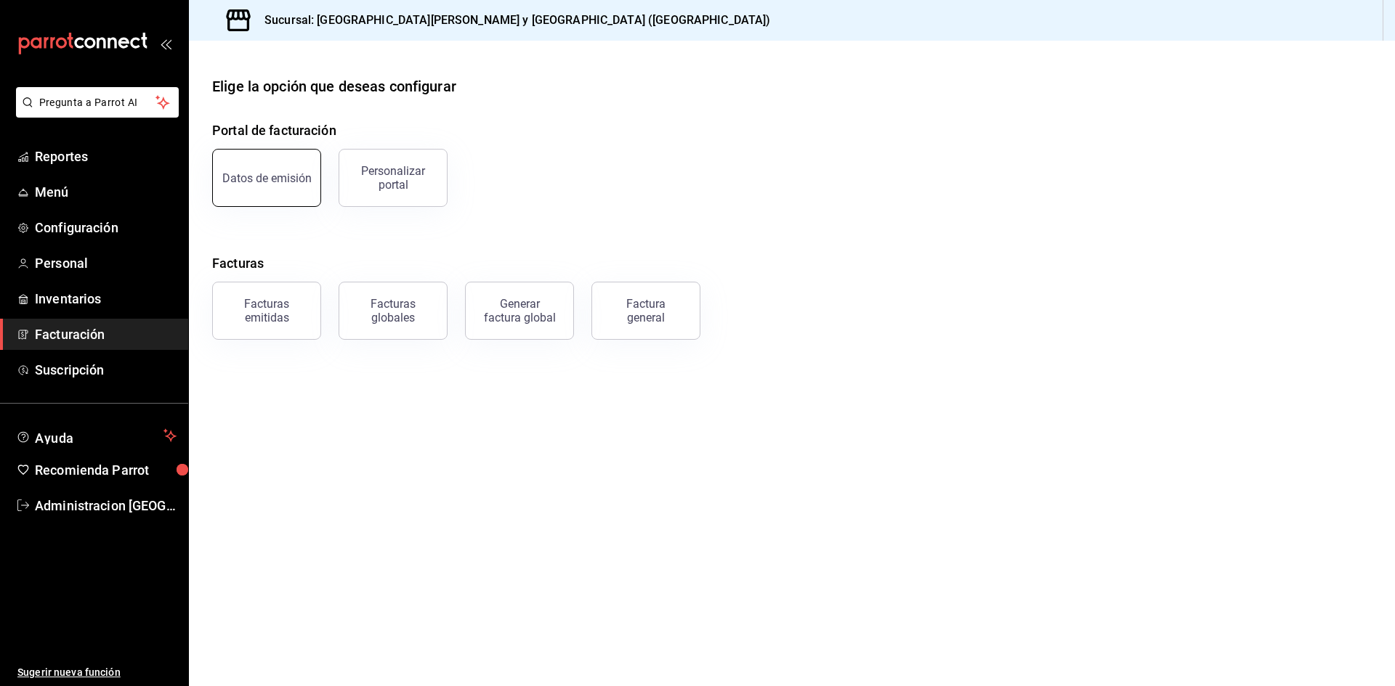
click at [300, 189] on button "Datos de emisión" at bounding box center [266, 178] width 109 height 58
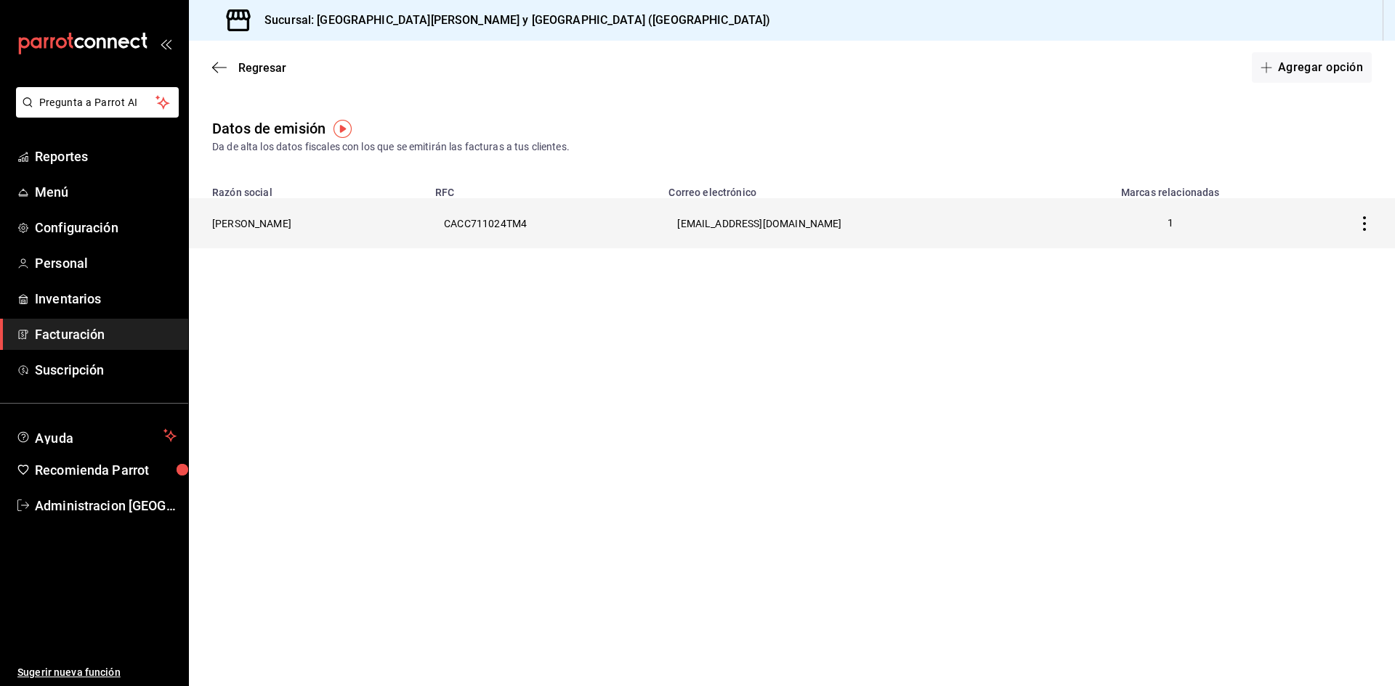
click at [426, 217] on th "[PERSON_NAME]" at bounding box center [308, 223] width 238 height 50
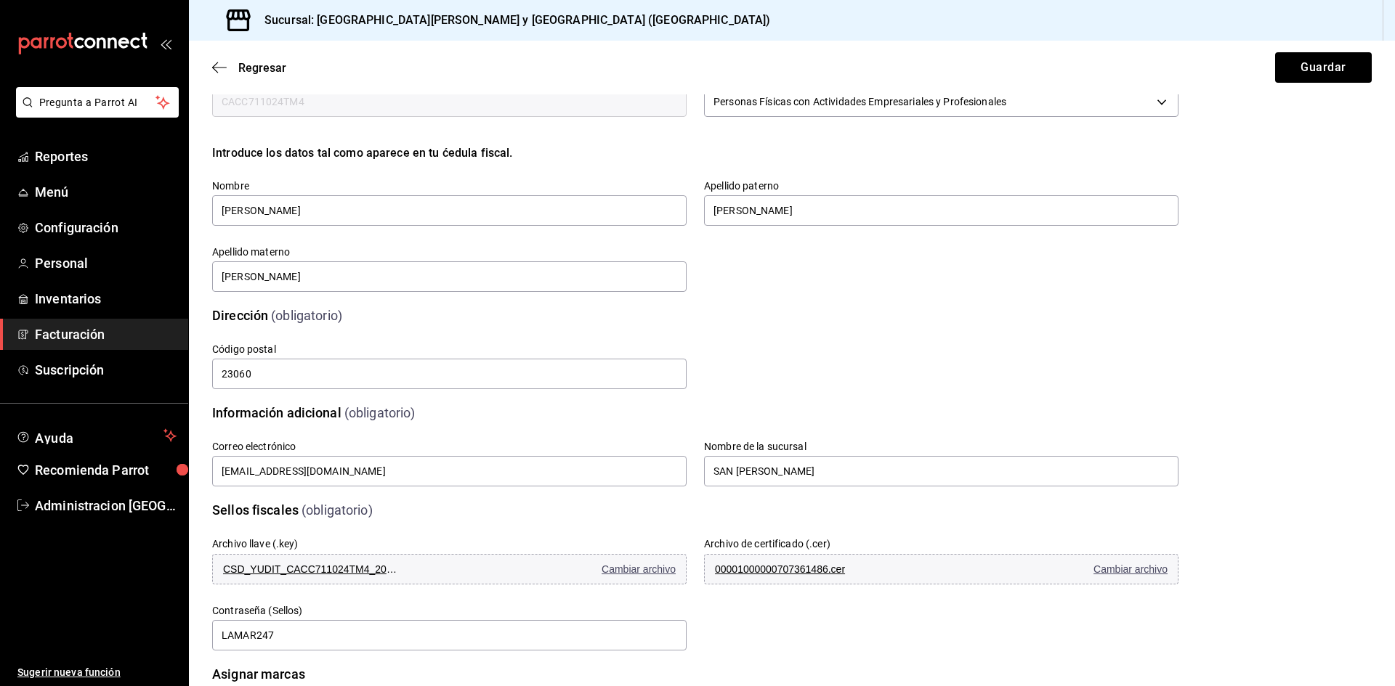
scroll to position [217, 0]
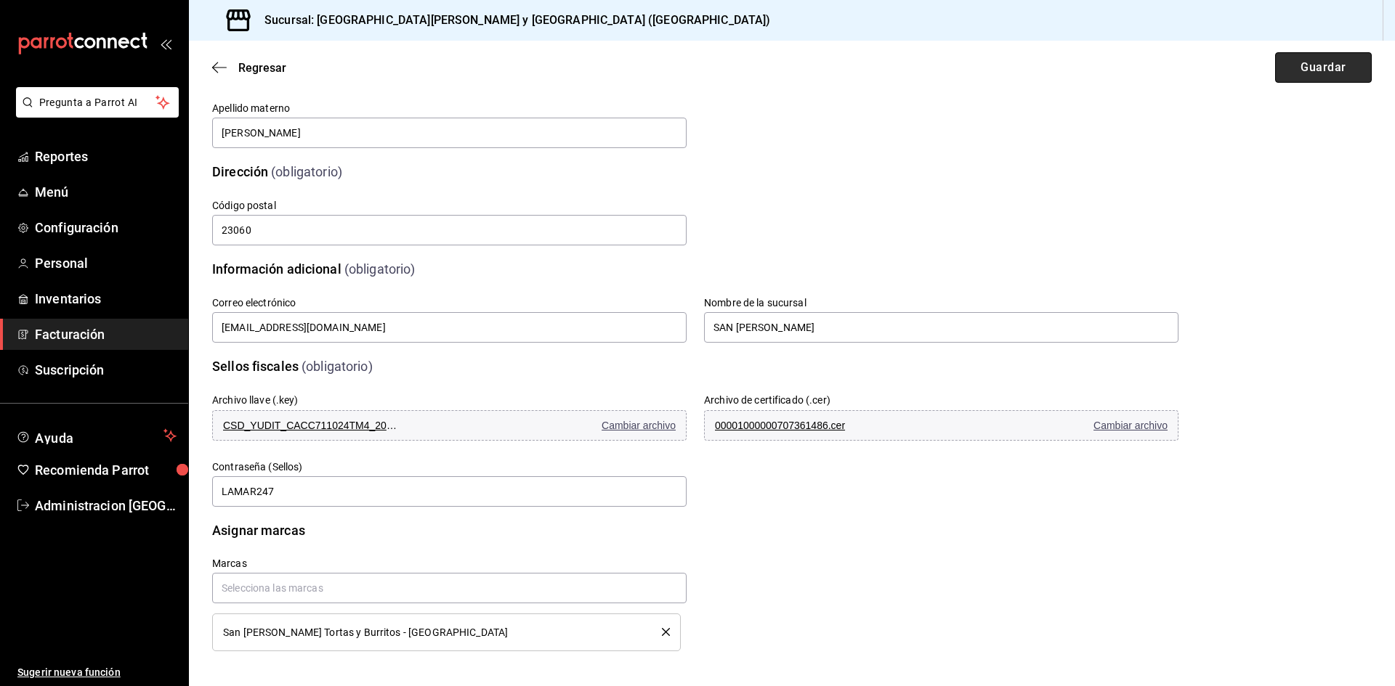
click at [1282, 61] on button "Guardar" at bounding box center [1323, 67] width 97 height 31
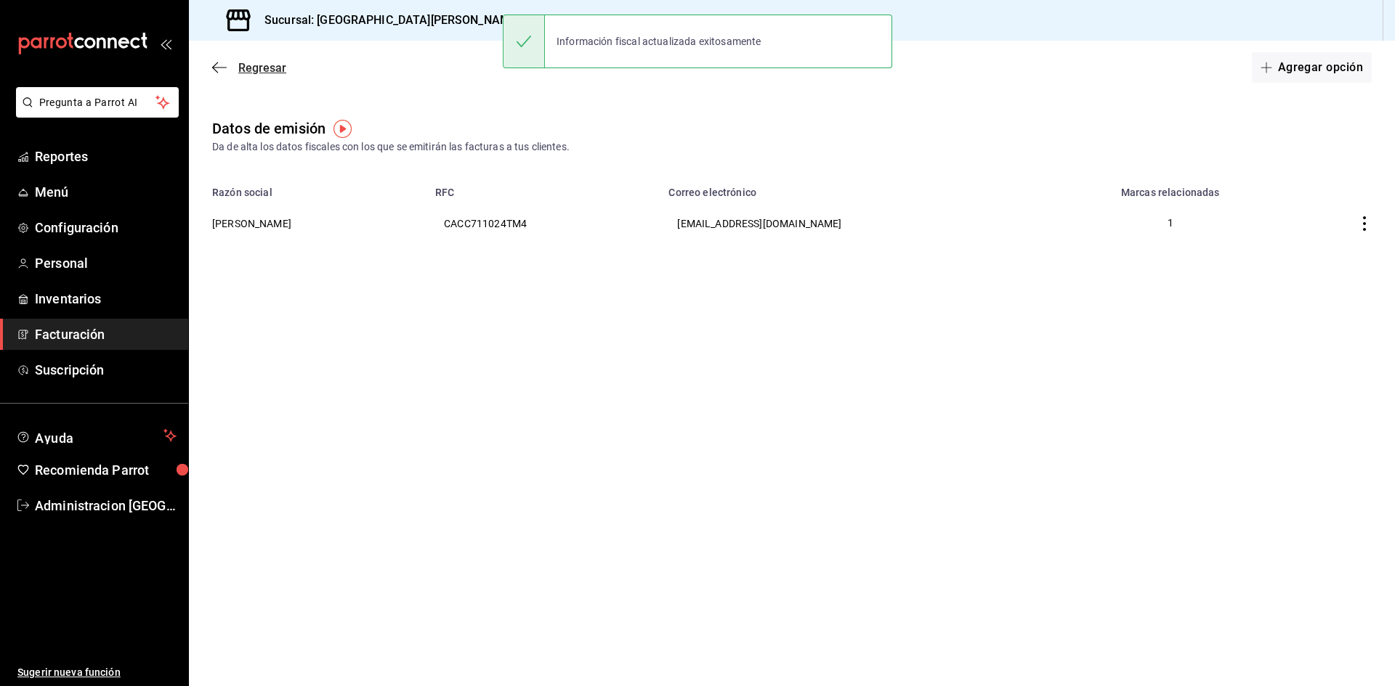
click at [219, 62] on icon "button" at bounding box center [219, 67] width 15 height 13
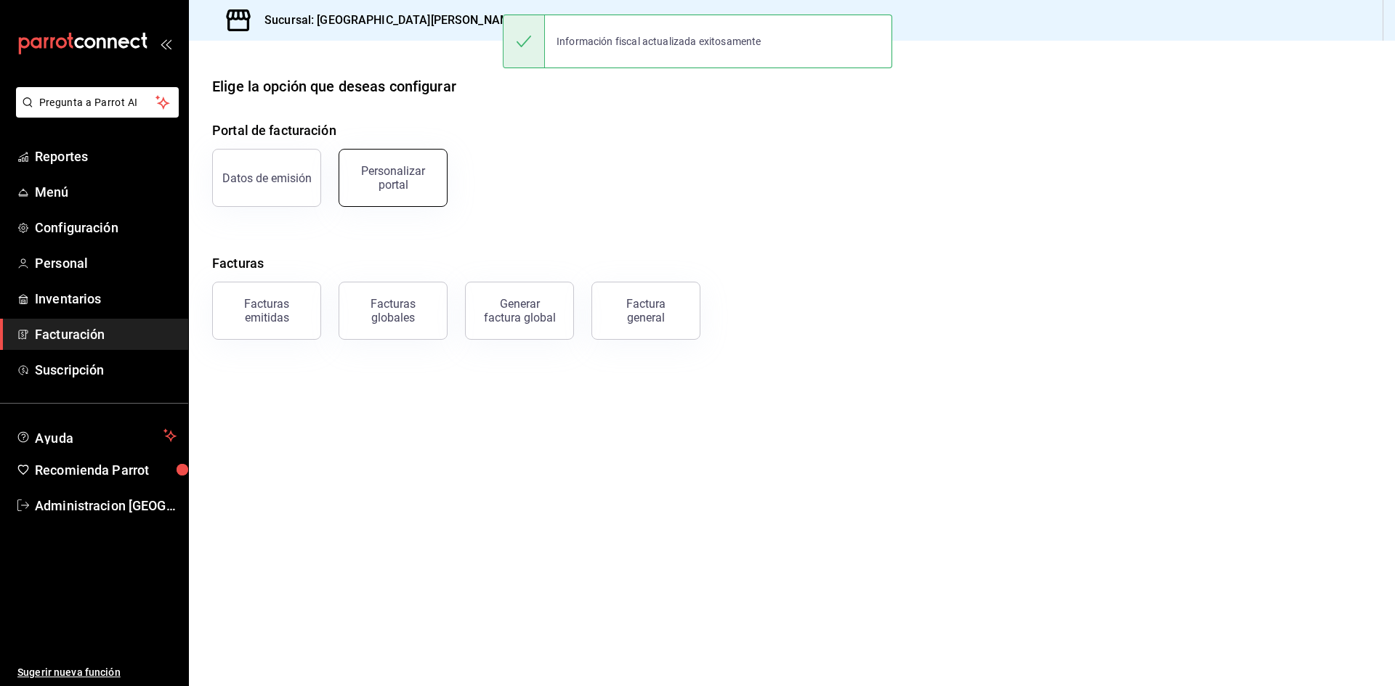
click at [407, 174] on div "Personalizar portal" at bounding box center [393, 178] width 90 height 28
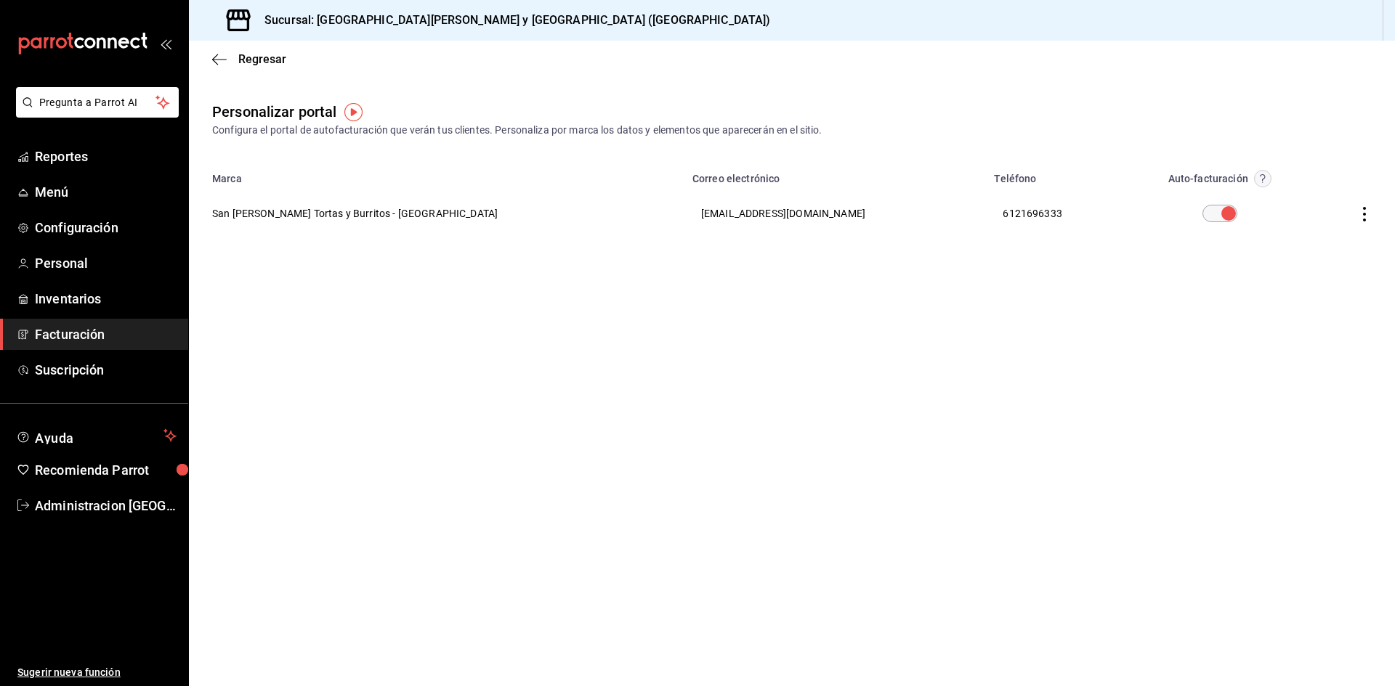
click at [355, 213] on th "San Benito Tortas y Burritos - La Paz" at bounding box center [436, 213] width 495 height 52
click at [424, 208] on th "San Benito Tortas y Burritos - La Paz" at bounding box center [436, 213] width 495 height 52
click at [1364, 213] on icon "button" at bounding box center [1364, 214] width 3 height 15
click at [1300, 206] on li "Editar" at bounding box center [1298, 195] width 145 height 37
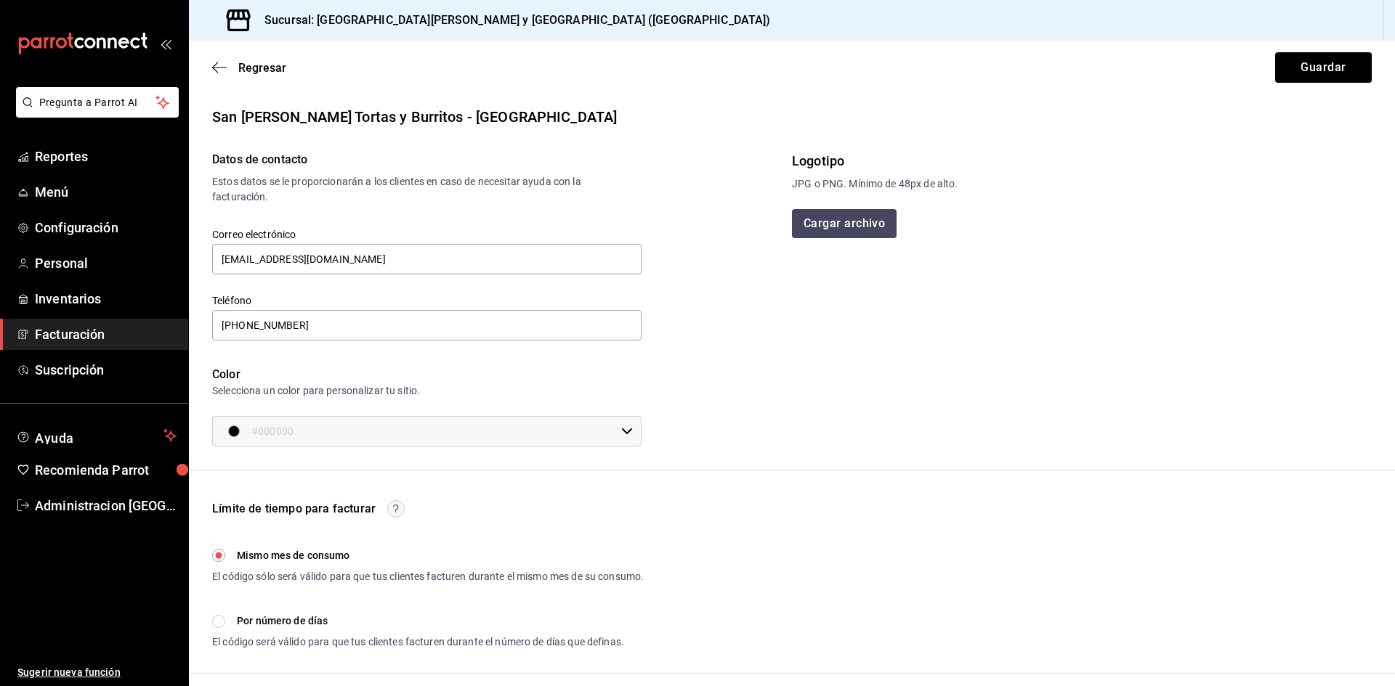
scroll to position [154, 0]
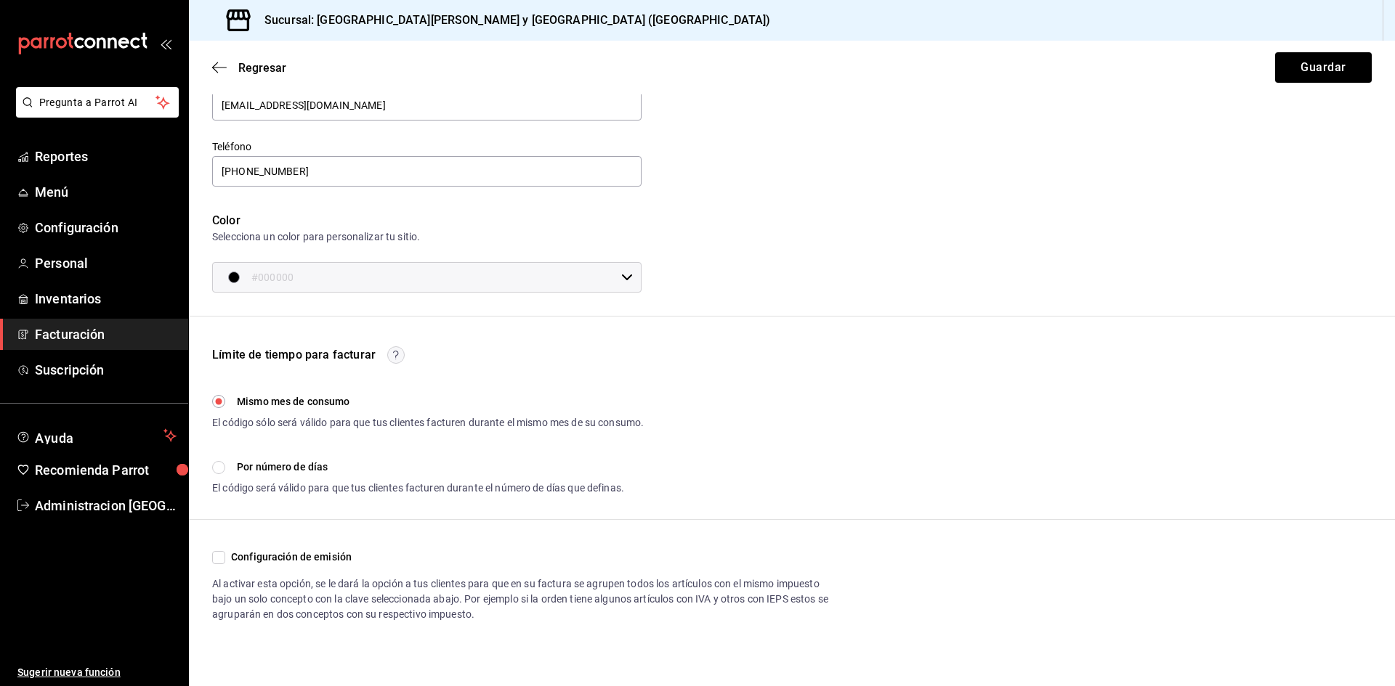
click at [214, 559] on input "Configuración de emisión" at bounding box center [218, 557] width 13 height 13
checkbox input "true"
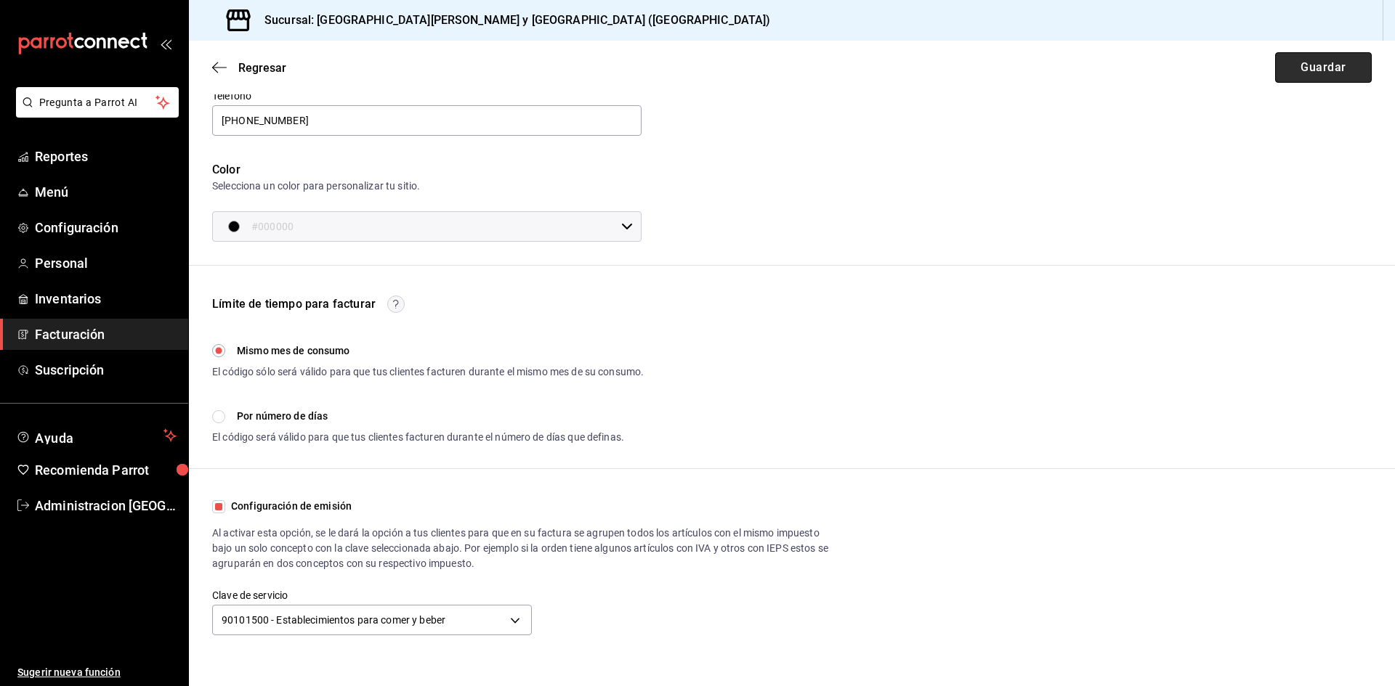
click at [1303, 76] on button "Guardar" at bounding box center [1323, 67] width 97 height 31
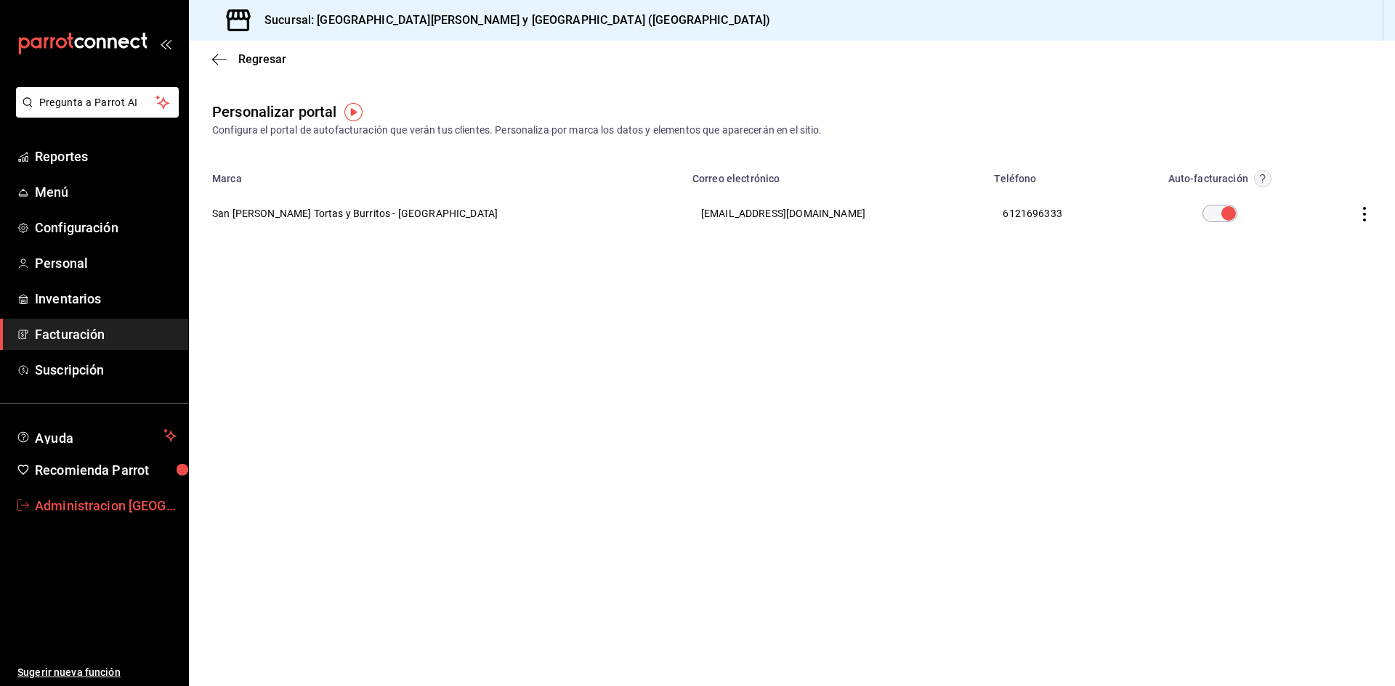
click at [82, 512] on span "Administracion San benito" at bounding box center [106, 506] width 142 height 20
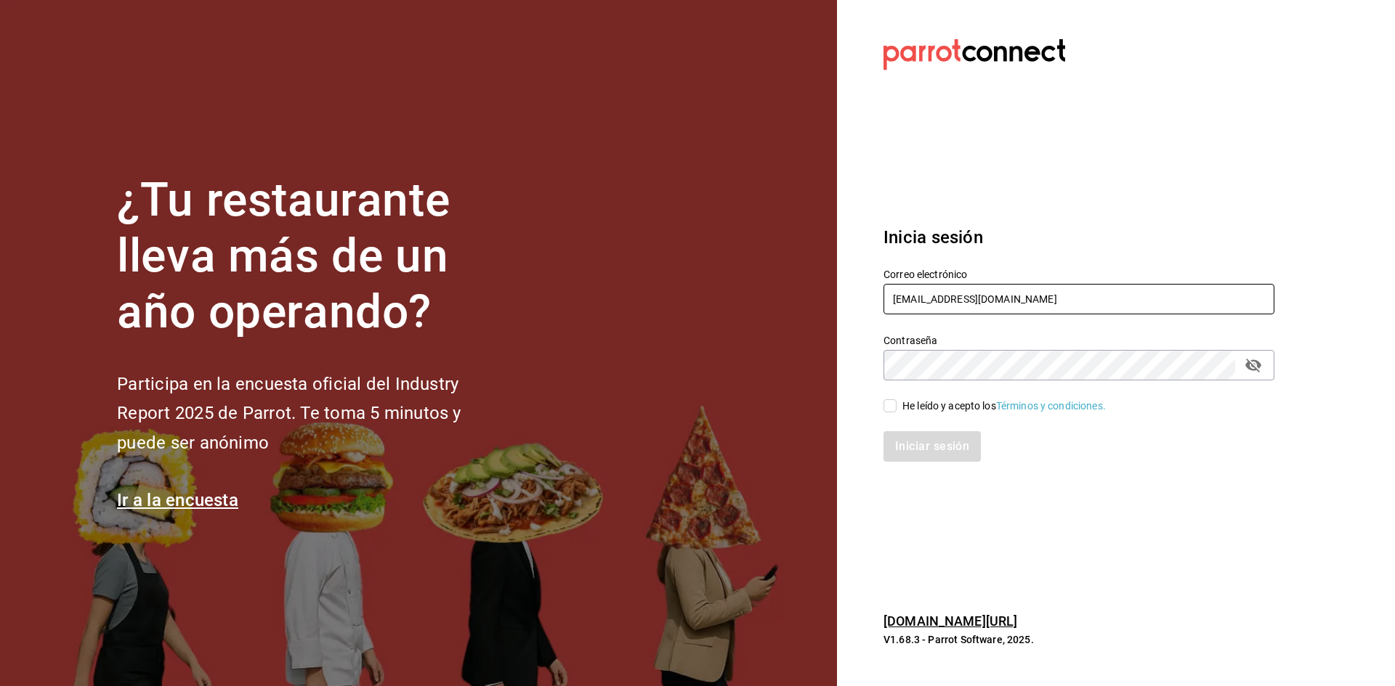
click at [1000, 304] on input "[EMAIL_ADDRESS][DOMAIN_NAME]" at bounding box center [1078, 299] width 391 height 31
type input "[EMAIL_ADDRESS][DOMAIN_NAME]"
click at [890, 400] on input "He leído y acepto los Términos y condiciones." at bounding box center [889, 406] width 13 height 13
checkbox input "true"
click at [907, 444] on button "Iniciar sesión" at bounding box center [932, 447] width 99 height 31
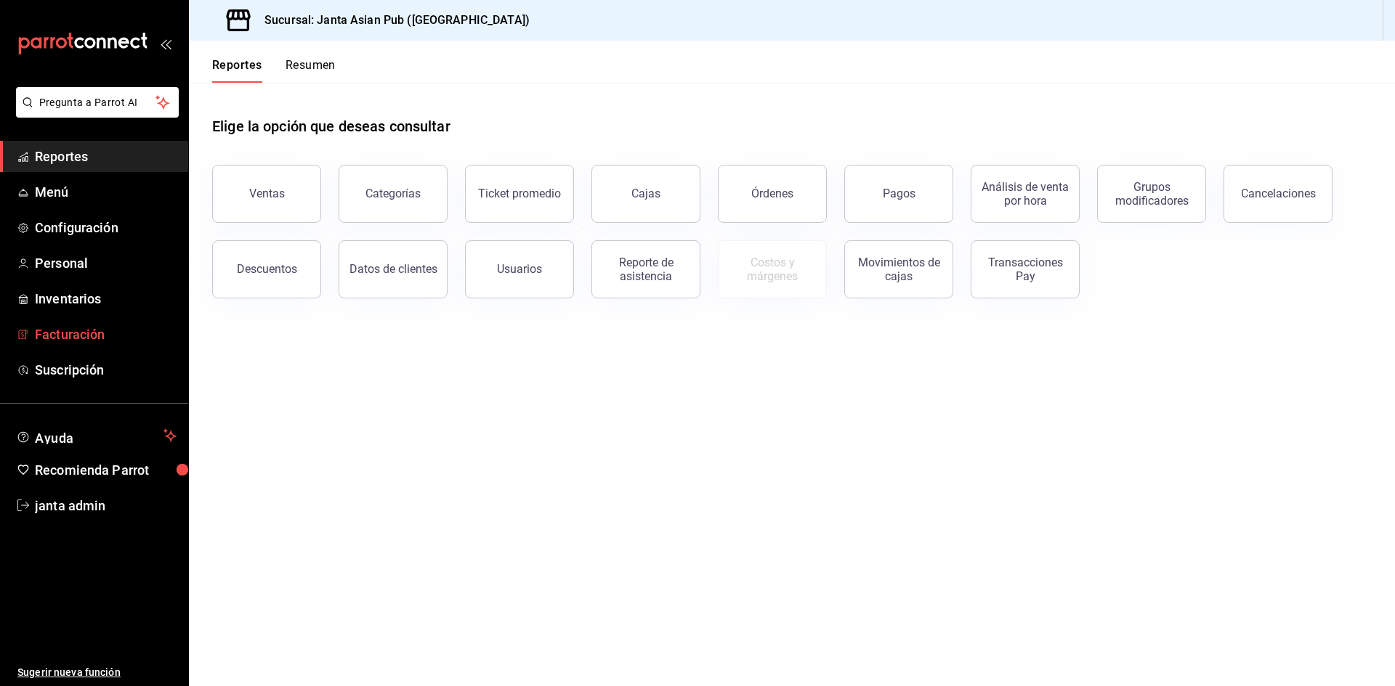
click at [78, 333] on span "Facturación" at bounding box center [106, 335] width 142 height 20
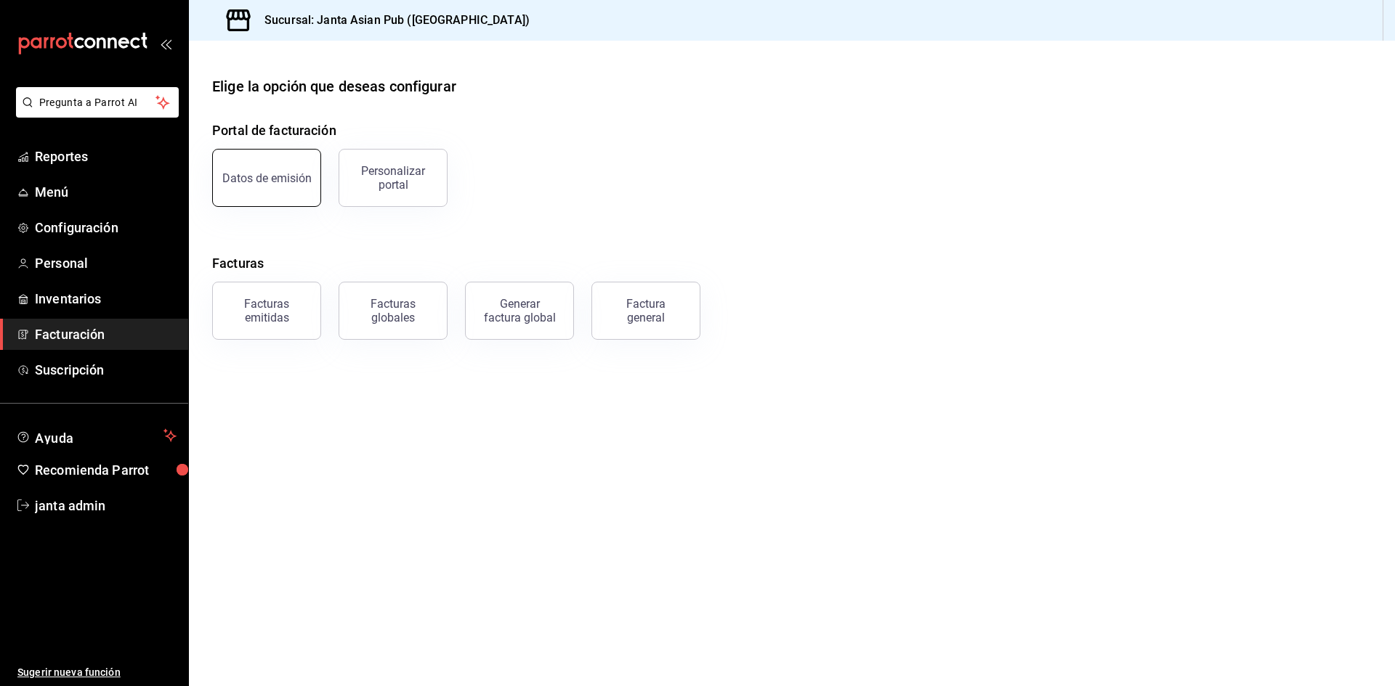
click at [298, 171] on div "Datos de emisión" at bounding box center [266, 178] width 89 height 14
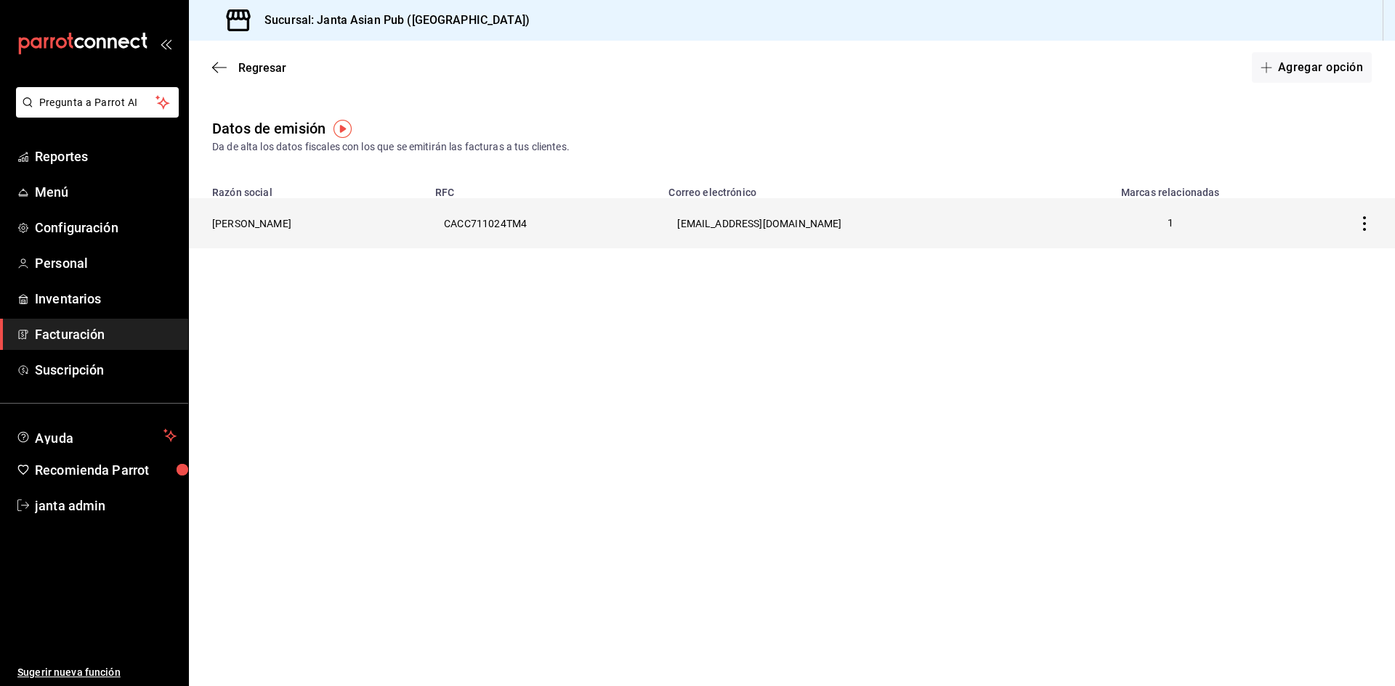
click at [259, 240] on th "[PERSON_NAME]" at bounding box center [308, 223] width 238 height 50
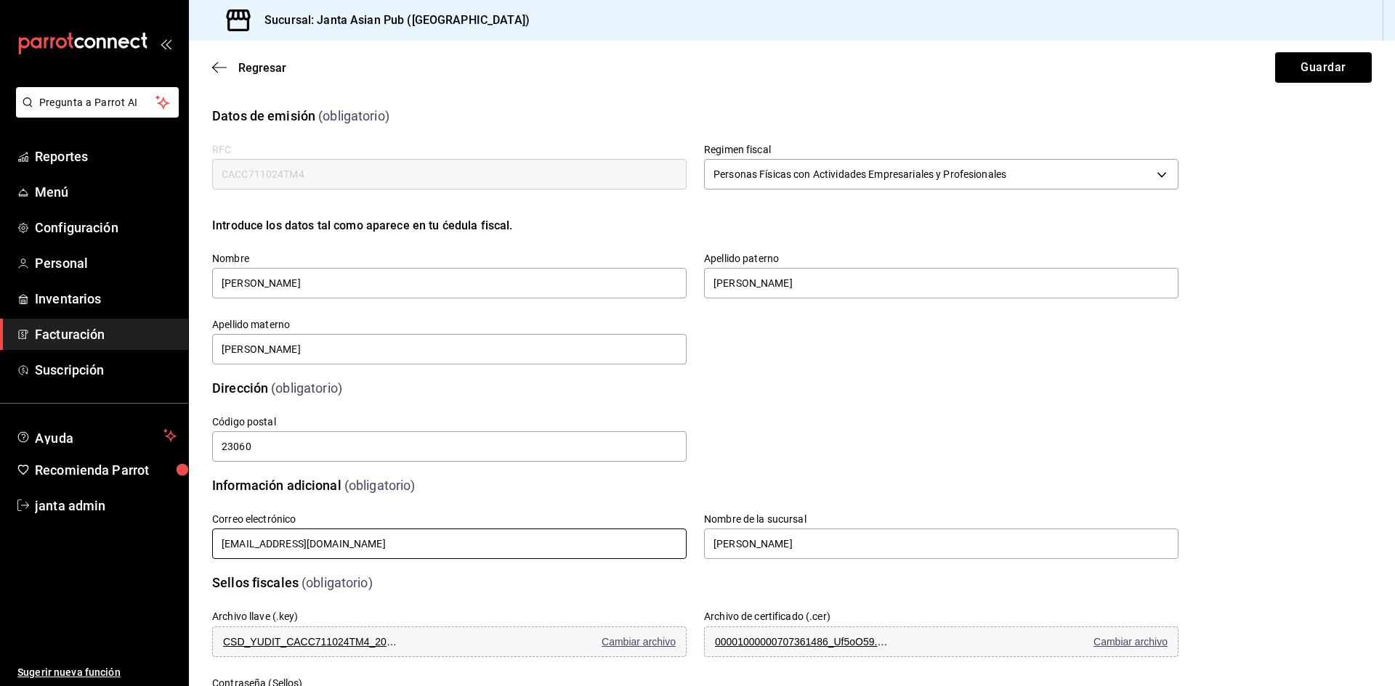
click at [349, 550] on input "[EMAIL_ADDRESS][DOMAIN_NAME]" at bounding box center [449, 544] width 474 height 31
drag, startPoint x: 264, startPoint y: 536, endPoint x: 66, endPoint y: 527, distance: 198.5
click at [66, 527] on div "Pregunta a Parrot AI Reportes Menú Configuración Personal Inventarios Facturaci…" at bounding box center [697, 343] width 1395 height 686
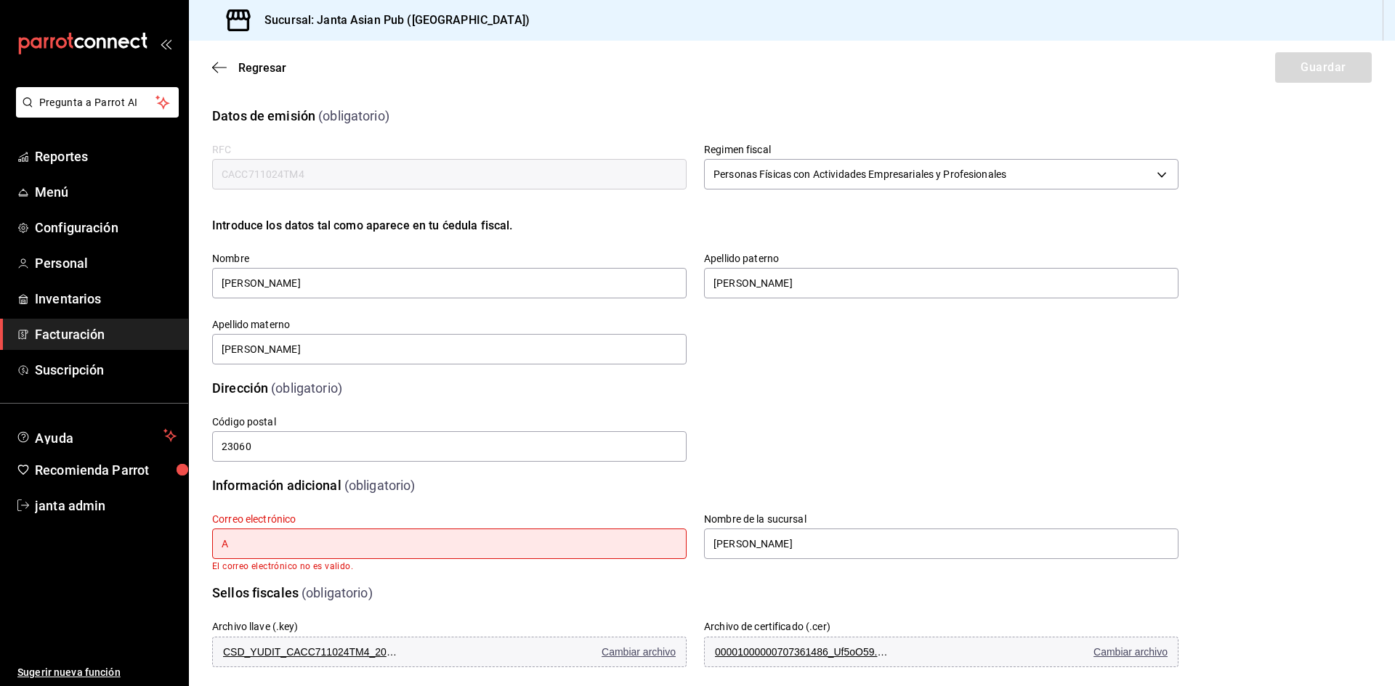
type input "[EMAIL_ADDRESS][DOMAIN_NAME]"
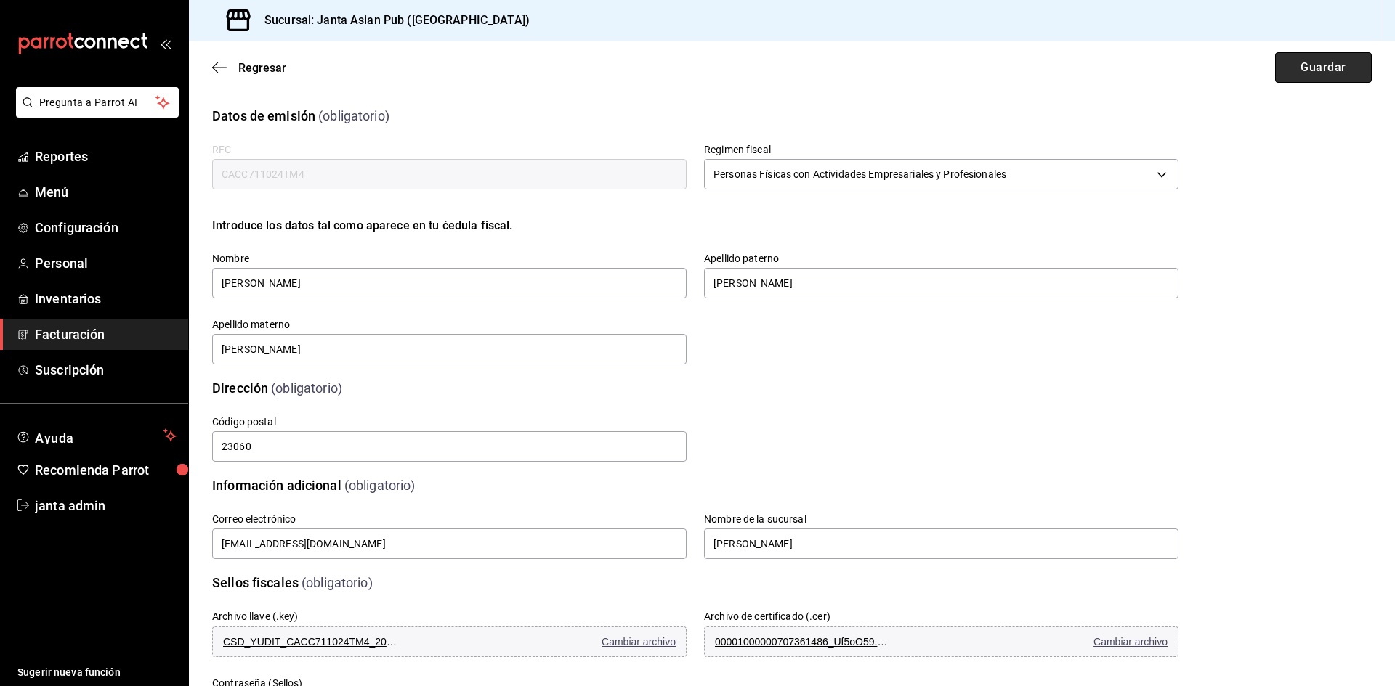
click at [1299, 71] on button "Guardar" at bounding box center [1323, 67] width 97 height 31
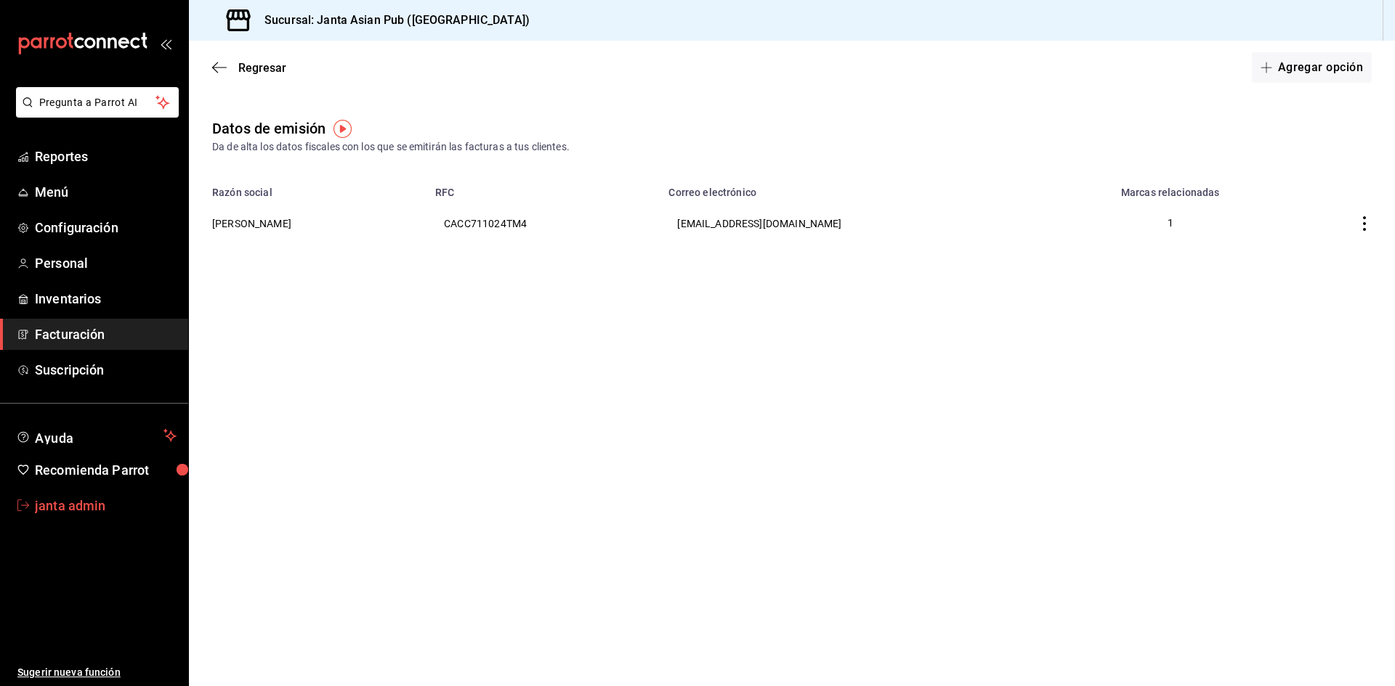
click at [76, 509] on span "janta admin" at bounding box center [106, 506] width 142 height 20
